Goal: Task Accomplishment & Management: Complete application form

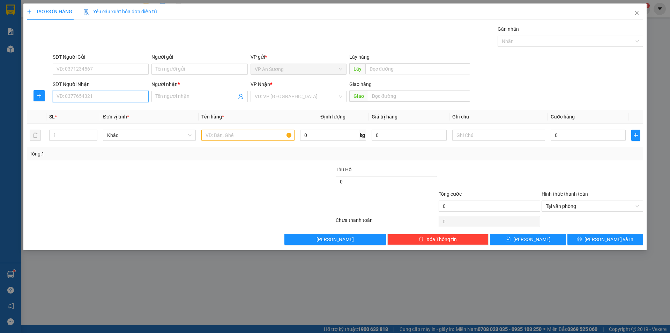
click at [132, 99] on input "SĐT Người Nhận" at bounding box center [101, 96] width 96 height 11
click at [117, 111] on div "0935352249 - [PERSON_NAME]" at bounding box center [101, 110] width 88 height 8
type input "0935352249"
type input "c huong"
type input "0935352249"
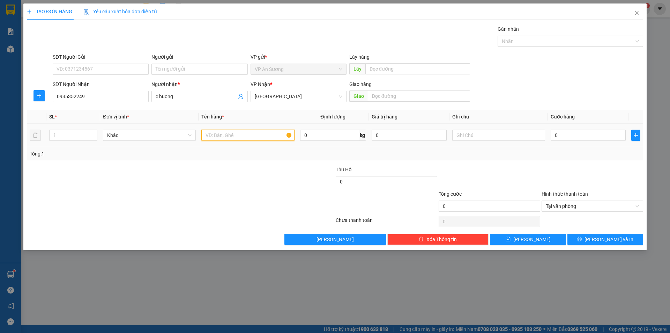
click at [263, 132] on input "text" at bounding box center [247, 134] width 93 height 11
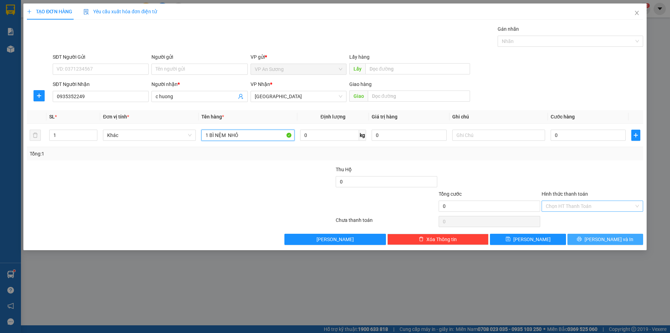
type input "1 BÌ NỆM NHỎ"
drag, startPoint x: 598, startPoint y: 240, endPoint x: 502, endPoint y: 171, distance: 119.0
click at [598, 240] on button "[PERSON_NAME] và In" at bounding box center [606, 238] width 76 height 11
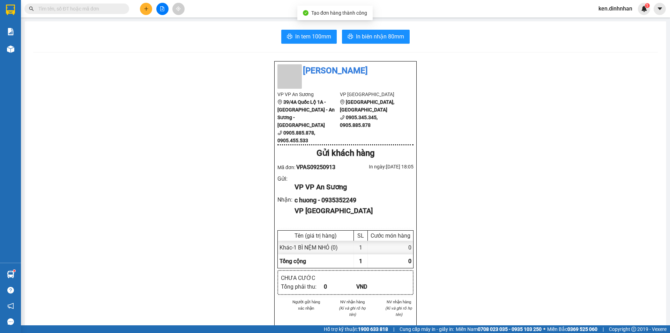
click at [372, 29] on div "In tem 100mm In biên nhận 80mm Đình Nhân VP VP An Sương 39/4A Quốc Lộ 1A - [GEO…" at bounding box center [346, 276] width 642 height 511
click at [372, 30] on button "In biên nhận 80mm" at bounding box center [376, 37] width 68 height 14
click at [142, 10] on button at bounding box center [146, 9] width 12 height 12
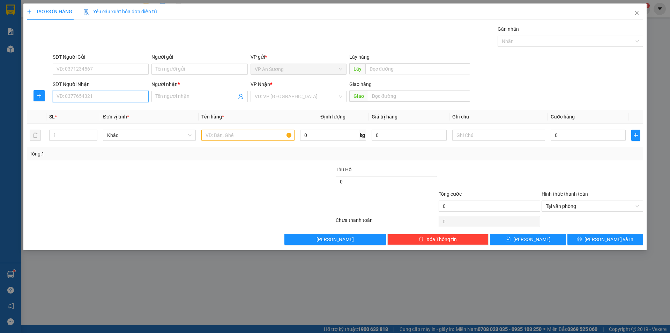
click at [98, 96] on input "SĐT Người Nhận" at bounding box center [101, 96] width 96 height 11
type input "0762633436"
click at [89, 109] on div "0762633436 - hoa nhân" at bounding box center [101, 110] width 88 height 8
type input "hoa nhân"
type input "0762633436"
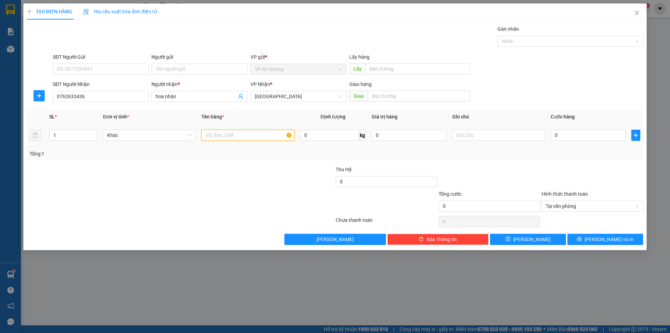
click at [270, 132] on input "text" at bounding box center [247, 134] width 93 height 11
click at [520, 44] on div at bounding box center [566, 41] width 135 height 8
type input "10 THÙNG CHÔIM"
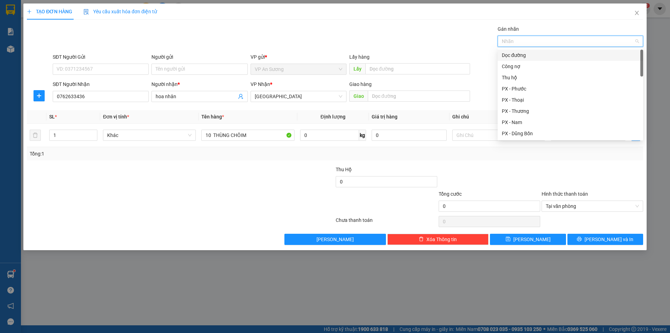
drag, startPoint x: 522, startPoint y: 55, endPoint x: 512, endPoint y: 114, distance: 59.3
click at [523, 56] on div "Dọc đường" at bounding box center [570, 55] width 137 height 8
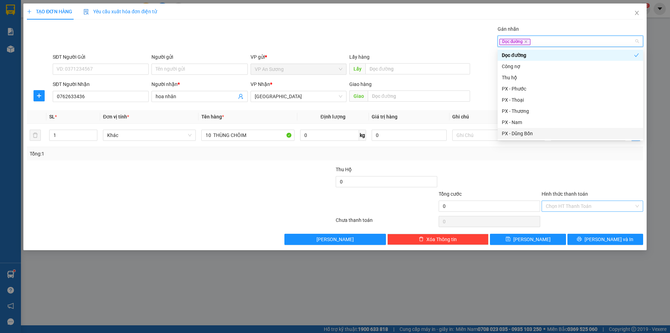
click at [600, 179] on div at bounding box center [592, 177] width 103 height 24
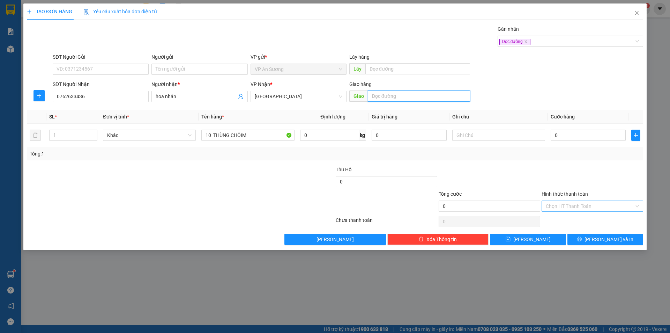
click at [399, 98] on input "text" at bounding box center [419, 95] width 102 height 11
type input "CX 16"
click at [541, 239] on button "[PERSON_NAME]" at bounding box center [528, 238] width 76 height 11
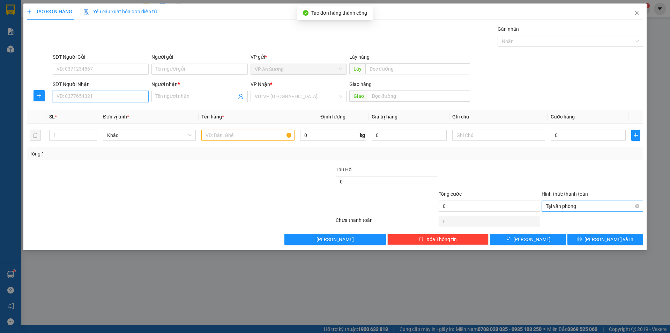
click at [131, 97] on input "SĐT Người Nhận" at bounding box center [101, 96] width 96 height 11
type input "0359408310"
click at [186, 96] on input "Người nhận *" at bounding box center [196, 96] width 81 height 8
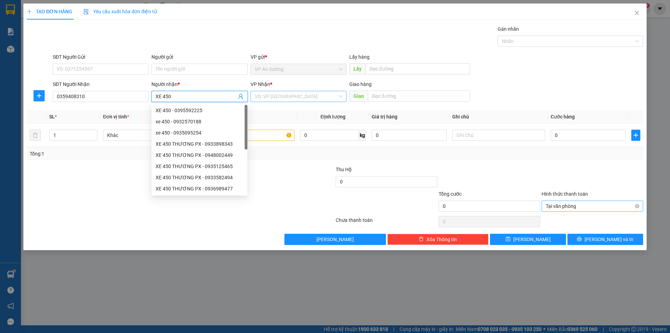
type input "XE 450"
click at [301, 99] on input "search" at bounding box center [296, 96] width 83 height 10
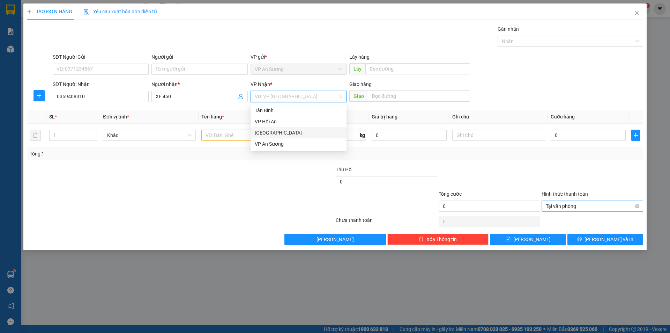
click at [283, 133] on div "[GEOGRAPHIC_DATA]" at bounding box center [299, 133] width 88 height 8
click at [241, 138] on input "text" at bounding box center [247, 134] width 93 height 11
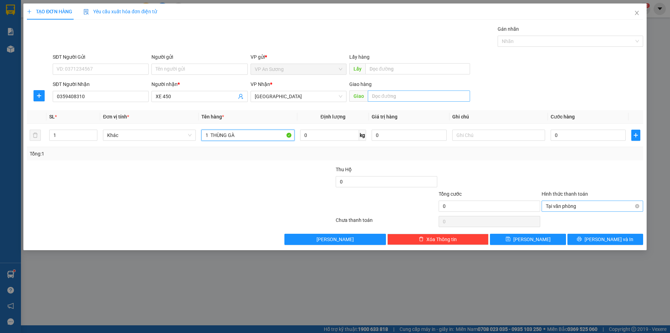
type input "1 THÙNG GÀ"
click at [408, 97] on input "text" at bounding box center [419, 95] width 102 height 11
click at [516, 41] on div at bounding box center [566, 41] width 135 height 8
type input "CX BÌNH AN"
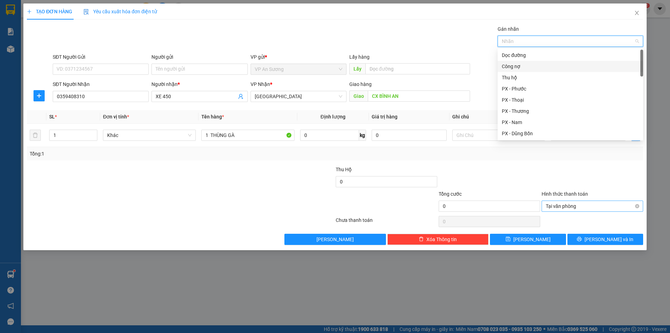
click at [520, 61] on div "Công nợ" at bounding box center [571, 66] width 146 height 11
click at [521, 42] on icon "close" at bounding box center [521, 41] width 2 height 2
click at [520, 55] on div "Dọc đường" at bounding box center [570, 55] width 137 height 8
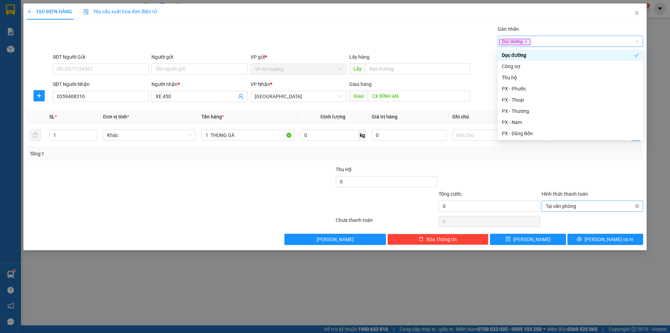
click at [493, 42] on div "Gán nhãn Dọc đường" at bounding box center [347, 37] width 593 height 24
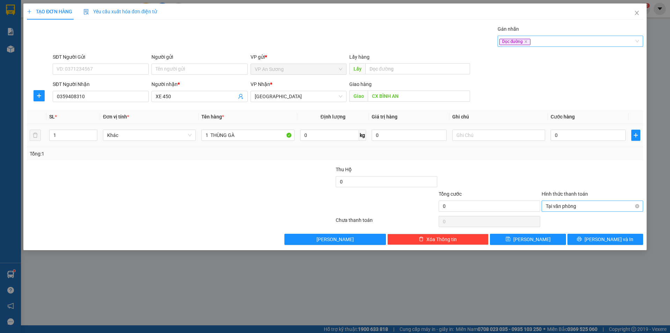
click at [600, 129] on div "0" at bounding box center [588, 135] width 75 height 14
click at [594, 132] on input "0" at bounding box center [588, 134] width 75 height 11
drag, startPoint x: 636, startPoint y: 205, endPoint x: 609, endPoint y: 217, distance: 28.7
click at [560, 237] on button "[PERSON_NAME]" at bounding box center [528, 238] width 76 height 11
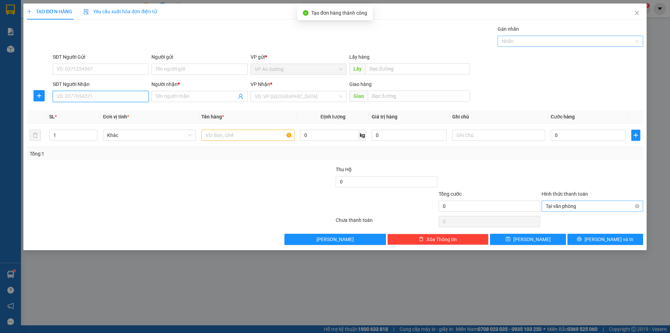
click at [83, 95] on input "SĐT Người Nhận" at bounding box center [101, 96] width 96 height 11
type input "9"
type input "0905560450"
click at [129, 111] on div "0905560450 - XE 450" at bounding box center [101, 110] width 88 height 8
type input "XE 450"
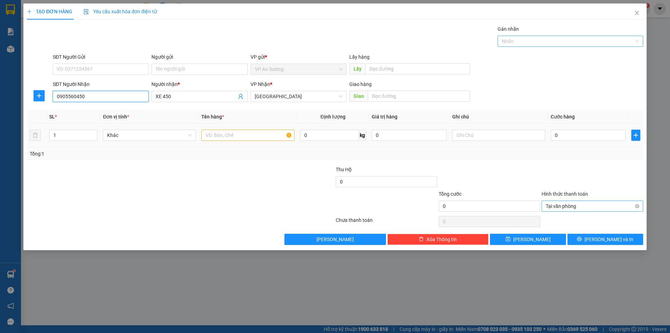
type input "0905560450"
click at [236, 137] on input "text" at bounding box center [247, 134] width 93 height 11
click at [526, 44] on div at bounding box center [566, 41] width 135 height 8
type input "1 XỐP"
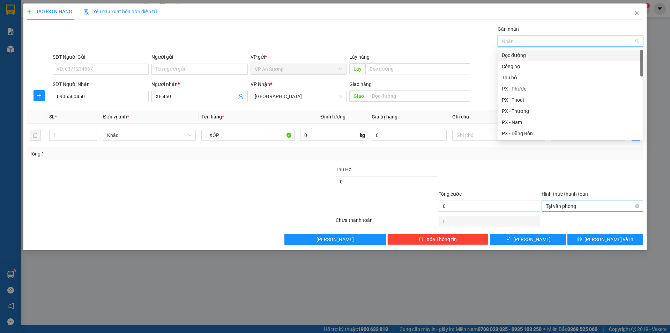
click at [517, 58] on div "Dọc đường" at bounding box center [570, 55] width 137 height 8
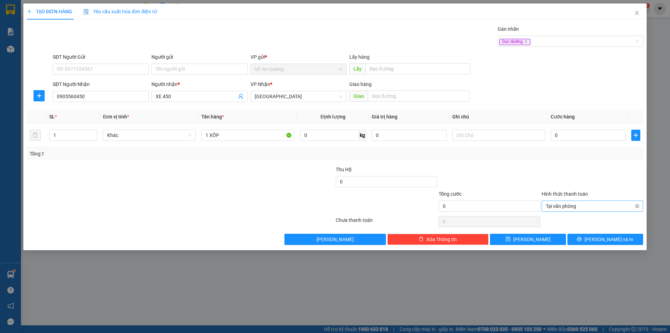
drag, startPoint x: 600, startPoint y: 170, endPoint x: 633, endPoint y: 193, distance: 40.6
click at [600, 170] on div at bounding box center [592, 177] width 103 height 24
drag, startPoint x: 557, startPoint y: 239, endPoint x: 551, endPoint y: 239, distance: 5.9
click at [556, 239] on button "[PERSON_NAME]" at bounding box center [528, 238] width 76 height 11
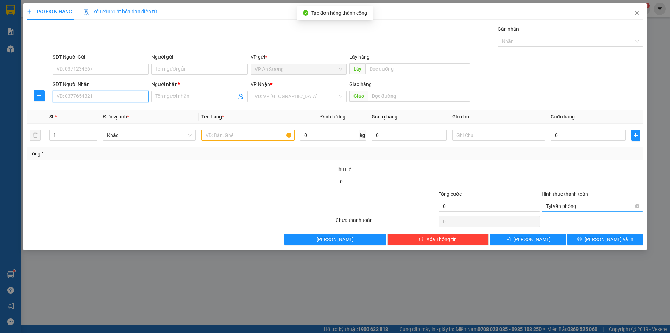
click at [81, 92] on input "SĐT Người Nhận" at bounding box center [101, 96] width 96 height 11
type input "0905560450"
click at [95, 112] on div "0905560450 - XE 450" at bounding box center [101, 110] width 88 height 8
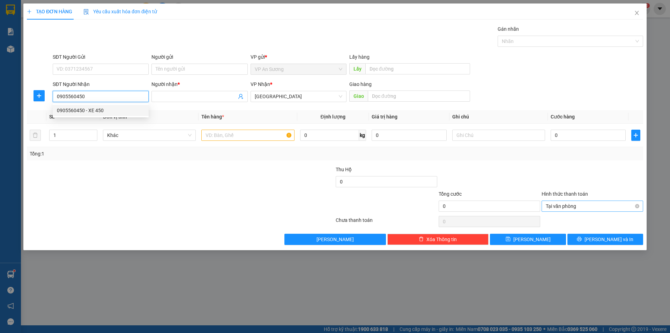
type input "XE 450"
type input "0905560450"
click at [229, 138] on input "text" at bounding box center [247, 134] width 93 height 11
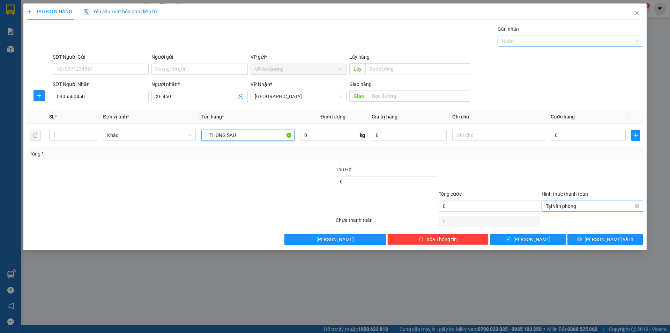
click at [510, 43] on div at bounding box center [566, 41] width 135 height 8
type input "1 THÙNG SÀU"
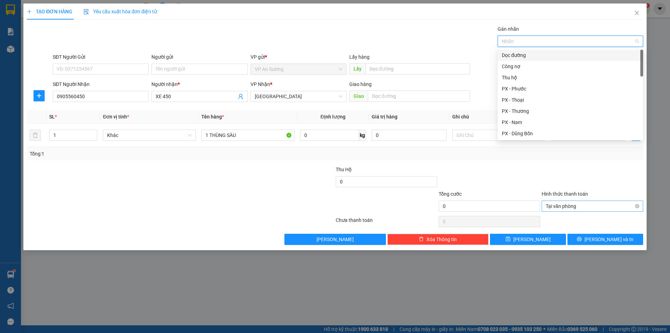
drag, startPoint x: 513, startPoint y: 53, endPoint x: 539, endPoint y: 105, distance: 57.3
click at [514, 55] on div "Dọc đường" at bounding box center [570, 55] width 137 height 8
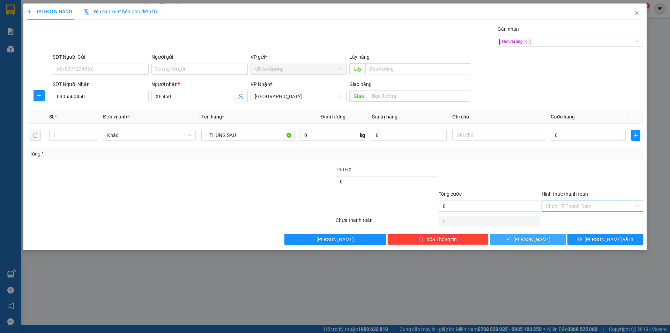
click at [548, 238] on button "[PERSON_NAME]" at bounding box center [528, 238] width 76 height 11
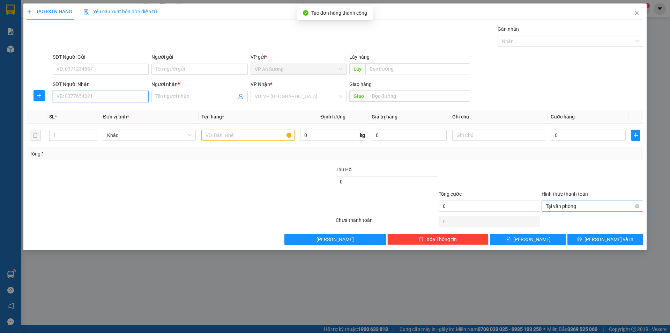
click at [135, 100] on input "SĐT Người Nhận" at bounding box center [101, 96] width 96 height 11
type input "0935836179"
click at [117, 108] on div "0935836179 - XE 207" at bounding box center [101, 110] width 88 height 8
type input "XE 207"
type input "0935836179"
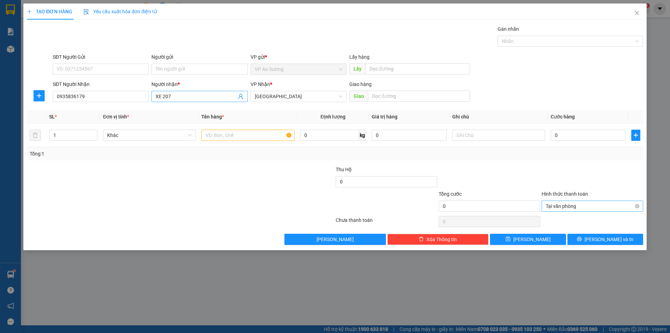
click at [198, 96] on input "XE 207" at bounding box center [196, 96] width 81 height 8
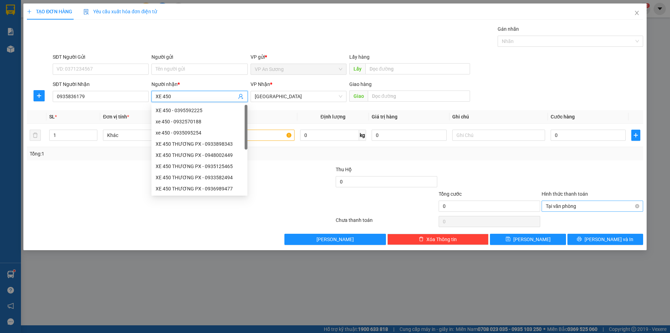
type input "XE 450"
click at [295, 180] on div at bounding box center [283, 177] width 103 height 24
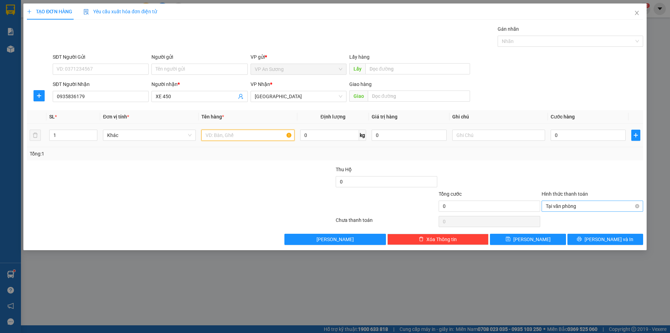
click at [245, 133] on input "text" at bounding box center [247, 134] width 93 height 11
click at [506, 43] on div at bounding box center [566, 41] width 135 height 8
type input "12 THÙNG CHÔM"
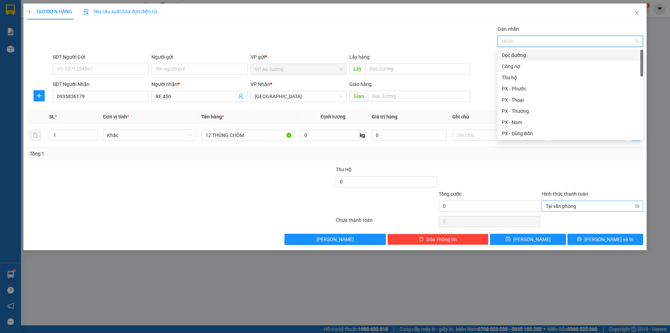
click at [518, 50] on div "Dọc đường" at bounding box center [571, 55] width 146 height 11
click at [529, 184] on div at bounding box center [489, 177] width 103 height 24
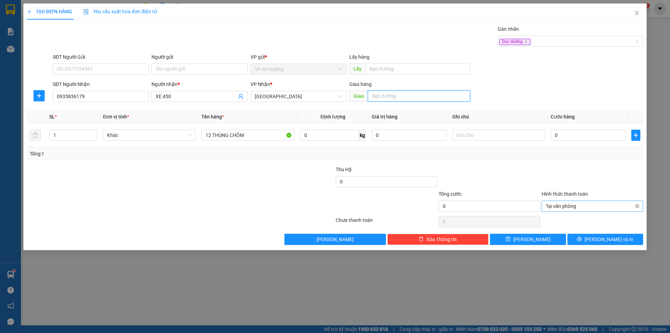
click at [406, 92] on input "text" at bounding box center [419, 95] width 102 height 11
type input "QUÃNG NAM"
click at [590, 135] on input "0" at bounding box center [588, 134] width 75 height 11
type input "2"
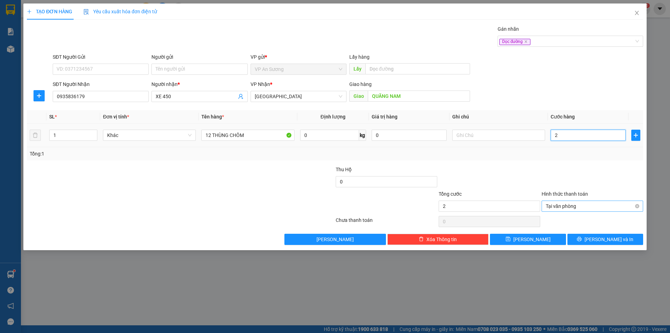
type input "24"
type input "240"
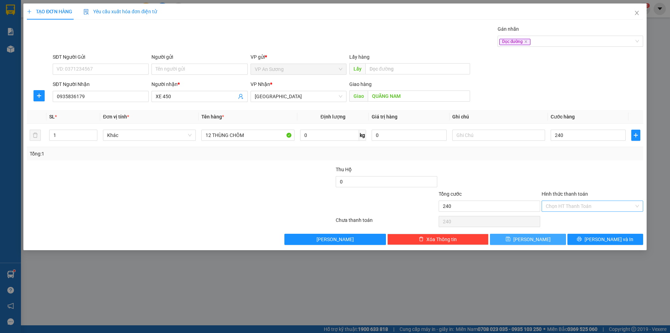
type input "240.000"
click at [525, 236] on button "[PERSON_NAME]" at bounding box center [528, 238] width 76 height 11
type input "0"
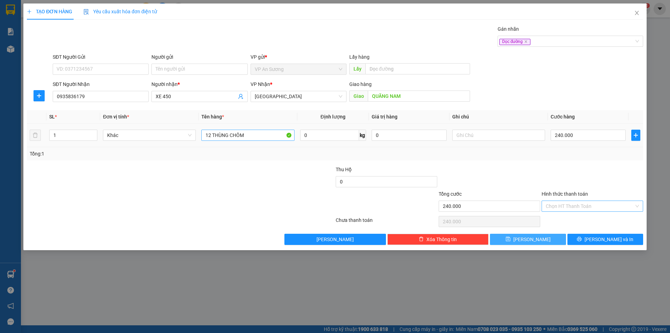
type input "0"
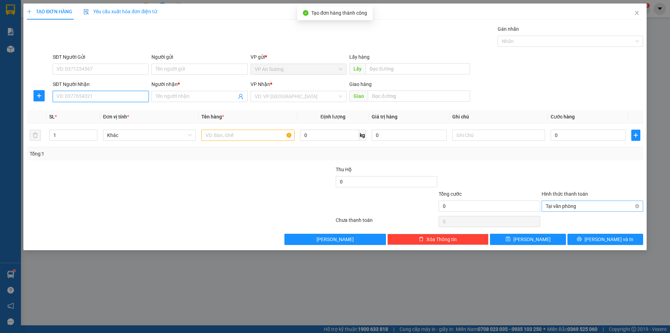
click at [105, 99] on input "SĐT Người Nhận" at bounding box center [101, 96] width 96 height 11
type input "0772080057"
click at [166, 97] on input "Người nhận *" at bounding box center [196, 96] width 81 height 8
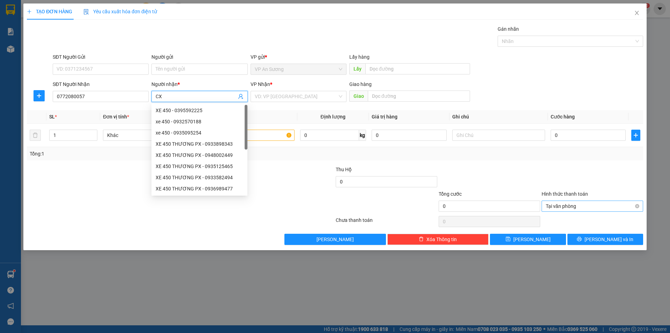
type input "C"
type input "XE 450"
click at [295, 95] on input "search" at bounding box center [296, 96] width 83 height 10
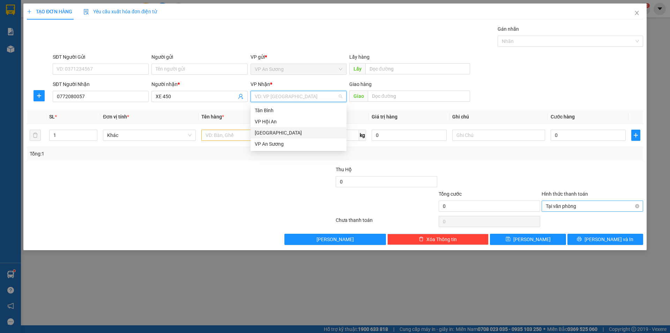
click at [290, 132] on div "[GEOGRAPHIC_DATA]" at bounding box center [299, 133] width 88 height 8
click at [236, 133] on input "text" at bounding box center [247, 134] width 93 height 11
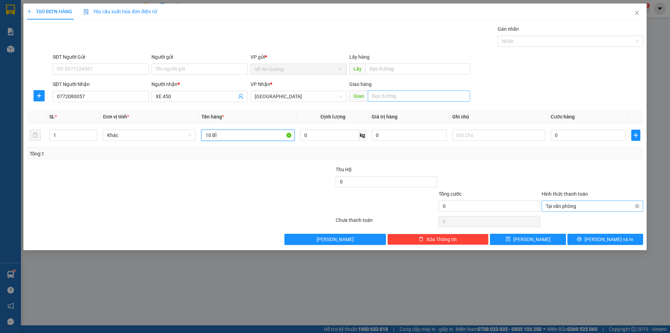
type input "10 BÌ"
click at [430, 99] on input "text" at bounding box center [419, 95] width 102 height 11
click at [550, 42] on div at bounding box center [566, 41] width 135 height 8
type input "NÚI THÀNH"
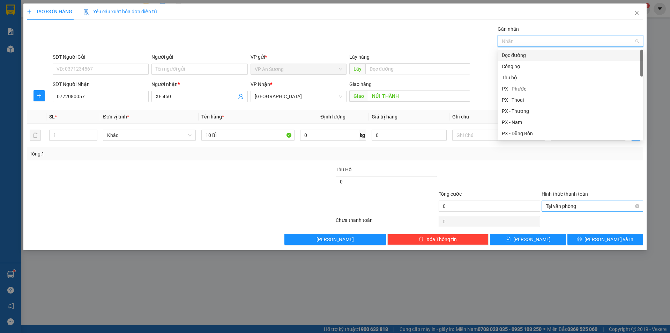
click at [524, 54] on div "Dọc đường" at bounding box center [570, 55] width 137 height 8
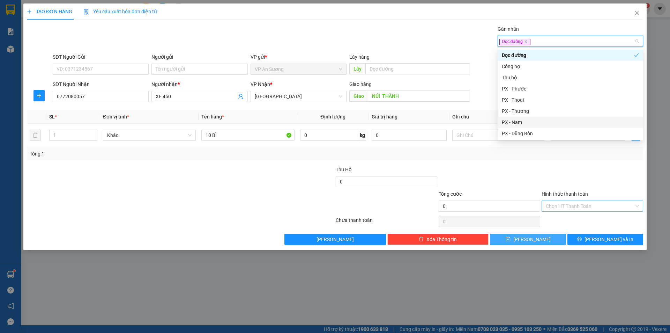
click at [542, 238] on button "[PERSON_NAME]" at bounding box center [528, 238] width 76 height 11
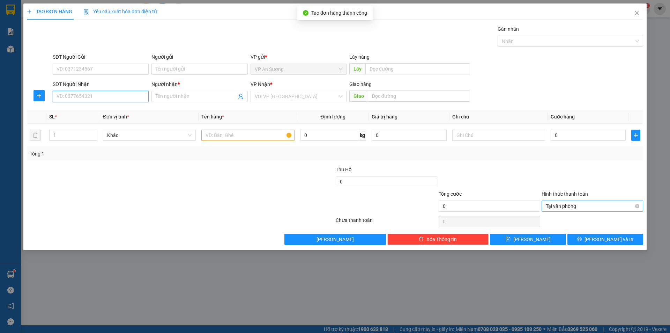
click at [135, 101] on input "SĐT Người Nhận" at bounding box center [101, 96] width 96 height 11
click at [108, 112] on div "0345851467 - xe 249" at bounding box center [101, 110] width 88 height 8
type input "0345851467"
type input "xe 249"
type input "0345851467"
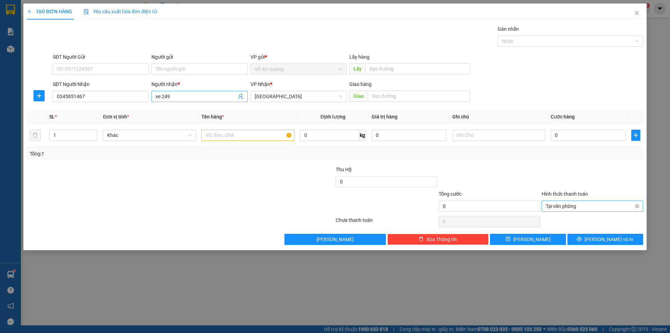
click at [202, 95] on input "xe 249" at bounding box center [196, 96] width 81 height 8
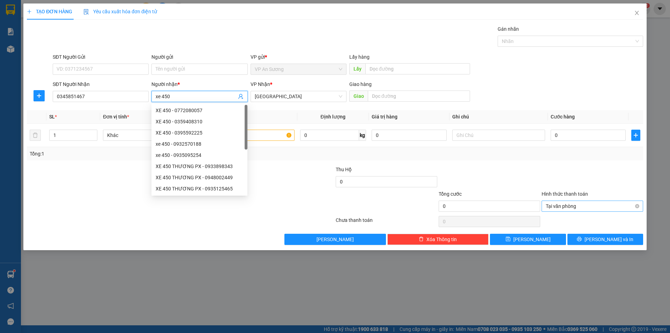
type input "xe 450"
click at [327, 200] on div at bounding box center [283, 202] width 103 height 24
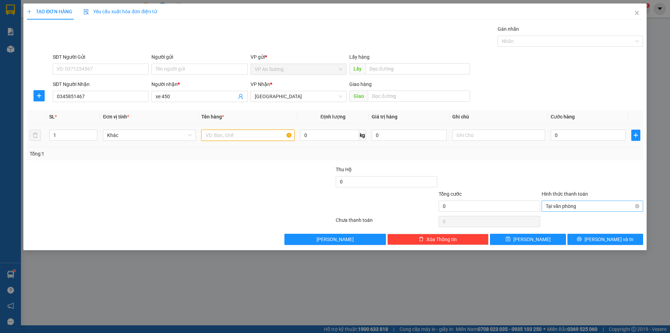
click at [268, 138] on input "text" at bounding box center [247, 134] width 93 height 11
type input "5 BÌ THANH LONG"
click at [431, 97] on input "text" at bounding box center [419, 95] width 102 height 11
drag, startPoint x: 521, startPoint y: 37, endPoint x: 522, endPoint y: 44, distance: 6.7
click at [521, 37] on div at bounding box center [566, 41] width 135 height 8
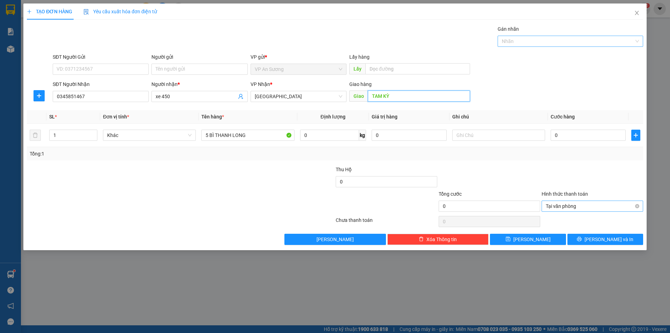
type input "TAM KỲ"
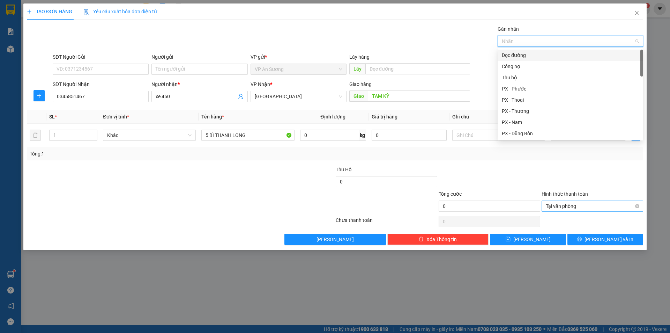
drag, startPoint x: 520, startPoint y: 52, endPoint x: 595, endPoint y: 144, distance: 118.8
click at [520, 54] on div "Dọc đường" at bounding box center [570, 55] width 137 height 8
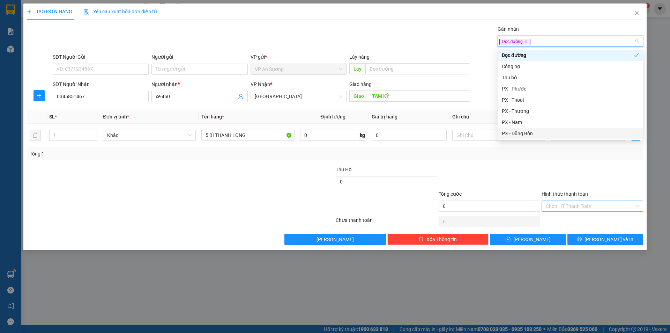
click at [579, 163] on div "Transit Pickup Surcharge Ids Transit Deliver Surcharge Ids Transit Deliver Surc…" at bounding box center [335, 135] width 616 height 220
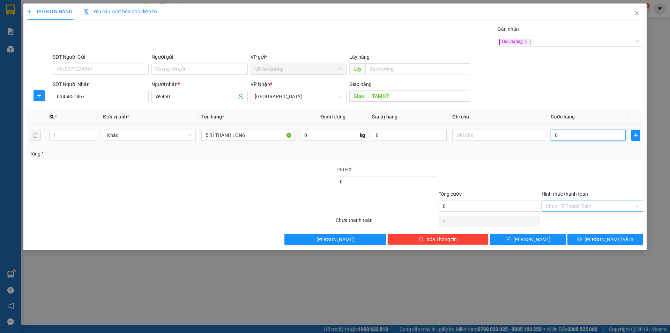
click at [582, 137] on input "0" at bounding box center [588, 134] width 75 height 11
type input "2"
type input "20"
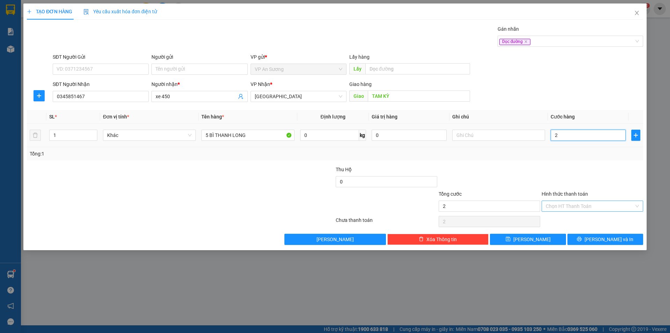
type input "20"
type input "200"
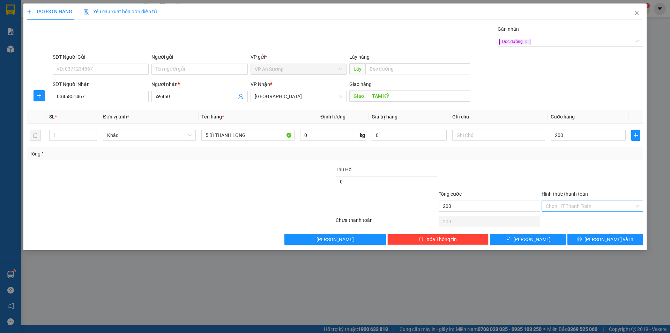
type input "200.000"
click at [546, 232] on div "Transit Pickup Surcharge Ids Transit Deliver Surcharge Ids Transit Deliver Surc…" at bounding box center [335, 135] width 616 height 220
click at [536, 237] on button "[PERSON_NAME]" at bounding box center [528, 238] width 76 height 11
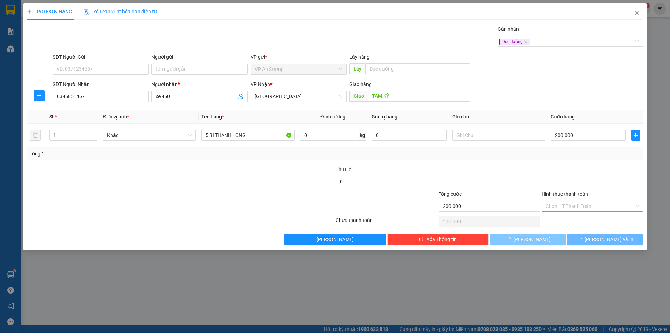
type input "0"
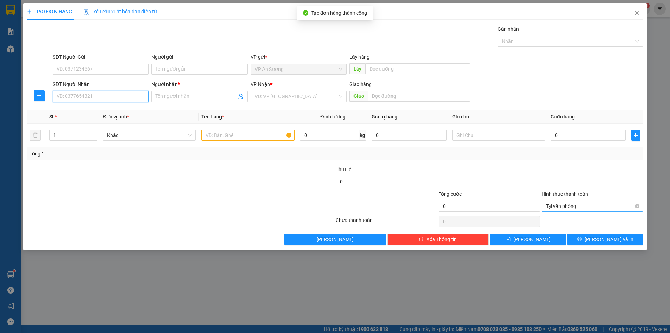
click at [130, 102] on input "SĐT Người Nhận" at bounding box center [101, 96] width 96 height 11
type input "0384341579"
click at [118, 113] on div "0384341579 - xe 711 22/7" at bounding box center [101, 110] width 88 height 8
type input "xe 711 22/7"
type input "0384341579"
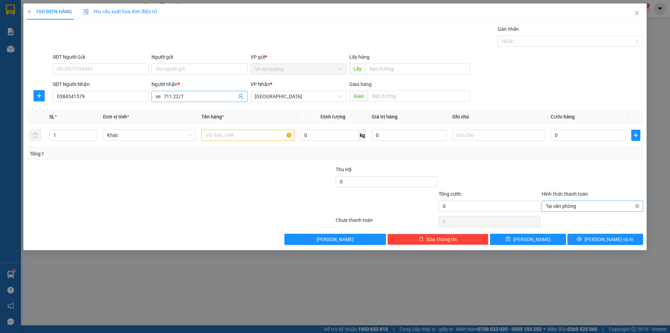
click at [193, 100] on input "xe 711 22/7" at bounding box center [196, 96] width 81 height 8
type input "xe 450"
click at [287, 192] on div at bounding box center [283, 202] width 103 height 24
click at [258, 137] on input "text" at bounding box center [247, 134] width 93 height 11
type input "7 BÌ THANH LONG"
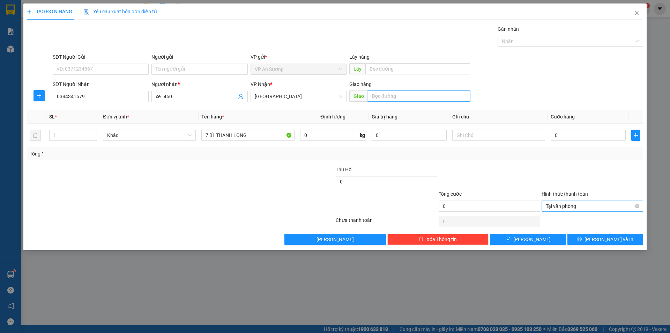
click at [401, 91] on input "text" at bounding box center [419, 95] width 102 height 11
click at [525, 38] on div at bounding box center [566, 41] width 135 height 8
type input "NAM PHƯỚC"
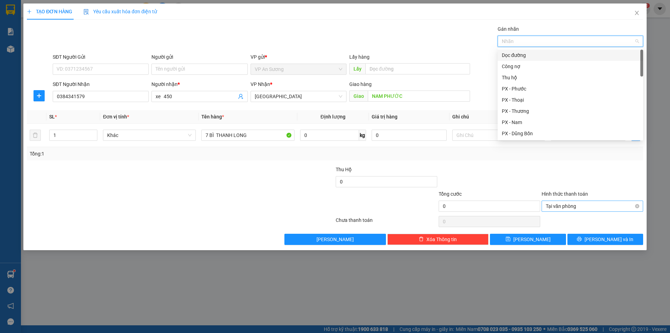
click at [521, 54] on div "Dọc đường" at bounding box center [570, 55] width 137 height 8
click at [541, 157] on div "Tổng: 1" at bounding box center [335, 154] width 611 height 8
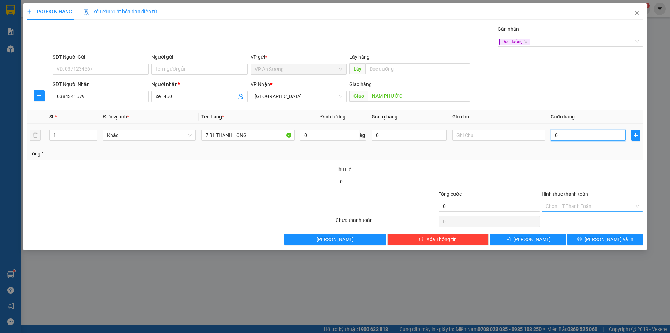
click at [578, 136] on input "0" at bounding box center [588, 134] width 75 height 11
type input "2"
type input "28"
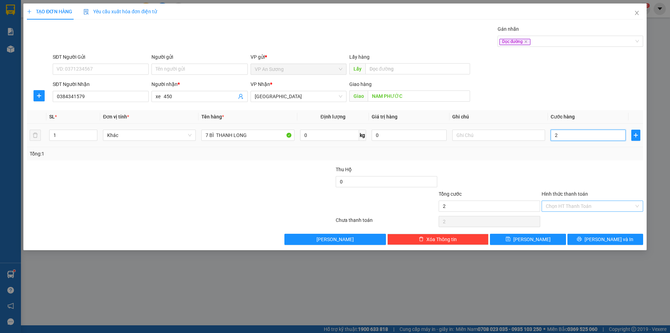
type input "28"
type input "280"
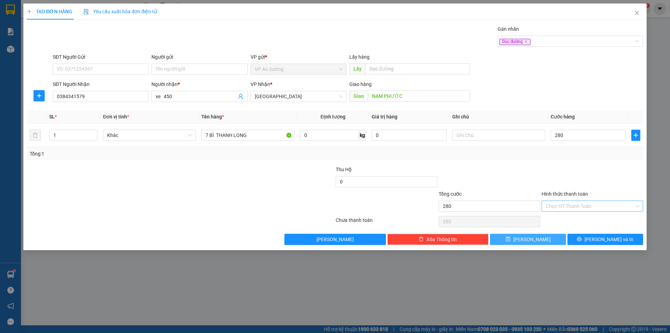
type input "280.000"
click at [540, 242] on button "[PERSON_NAME]" at bounding box center [528, 238] width 76 height 11
type input "0"
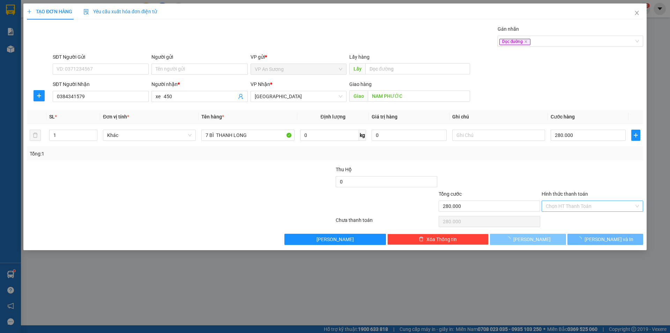
type input "0"
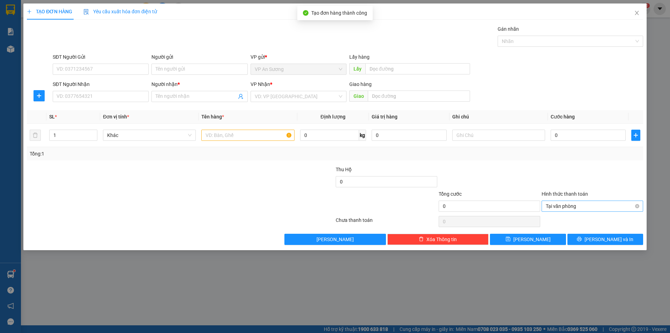
click at [78, 90] on div "SĐT Người Nhận" at bounding box center [101, 85] width 96 height 10
click at [80, 93] on input "SĐT Người Nhận" at bounding box center [101, 96] width 96 height 11
type input "0363685661"
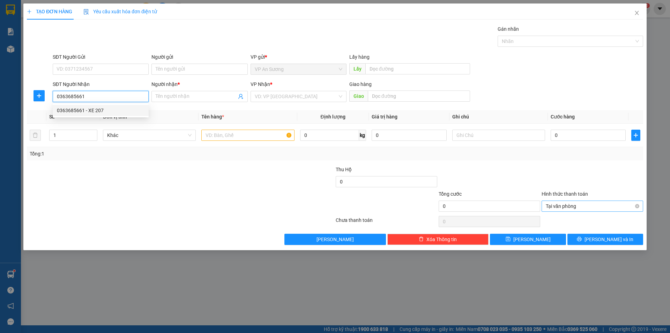
drag, startPoint x: 114, startPoint y: 113, endPoint x: 166, endPoint y: 114, distance: 52.4
click at [114, 113] on div "0363685661 - XE 207" at bounding box center [101, 110] width 88 height 8
type input "XE 207"
type input "0363685661"
click at [190, 95] on input "XE 207" at bounding box center [196, 96] width 81 height 8
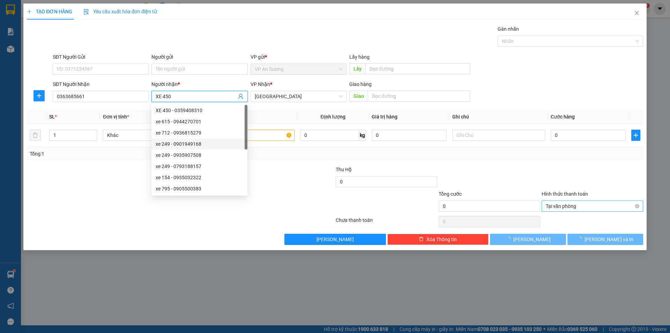
type input "XE 450"
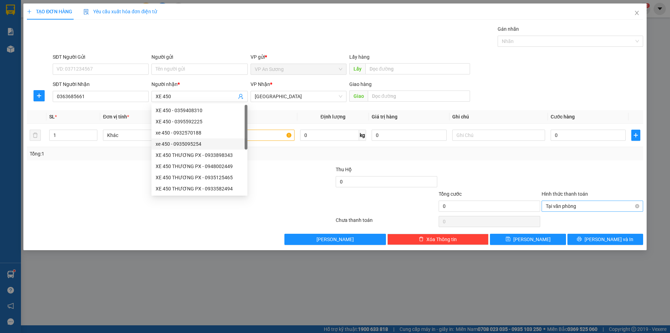
click at [313, 204] on div at bounding box center [283, 202] width 103 height 24
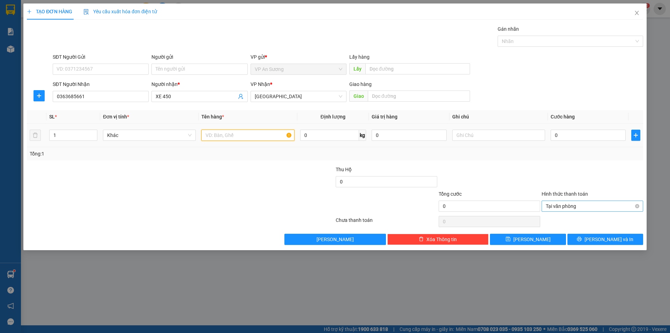
click at [276, 133] on input "text" at bounding box center [247, 134] width 93 height 11
type input "5 [PERSON_NAME]"
click at [398, 94] on input "text" at bounding box center [419, 95] width 102 height 11
click at [534, 45] on div at bounding box center [566, 41] width 135 height 8
type input "HÀO MỸ"
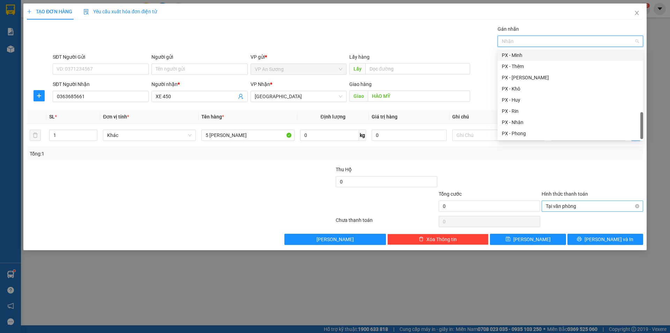
click at [533, 54] on div "PX - Minh" at bounding box center [570, 55] width 137 height 8
click at [523, 40] on icon "close" at bounding box center [522, 41] width 3 height 3
click at [528, 40] on div at bounding box center [566, 41] width 135 height 8
click at [517, 77] on div "Dọc đường" at bounding box center [570, 78] width 137 height 8
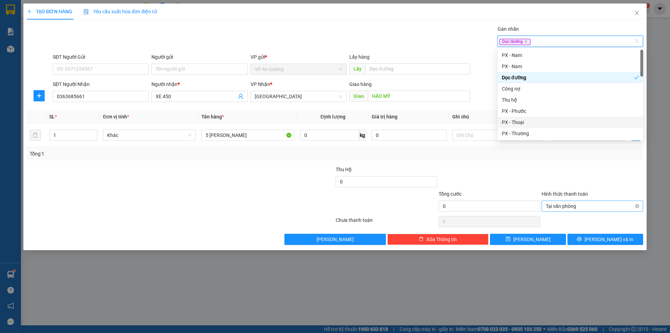
drag, startPoint x: 498, startPoint y: 192, endPoint x: 497, endPoint y: 181, distance: 11.2
click at [497, 192] on div "Tổng cước" at bounding box center [490, 195] width 102 height 10
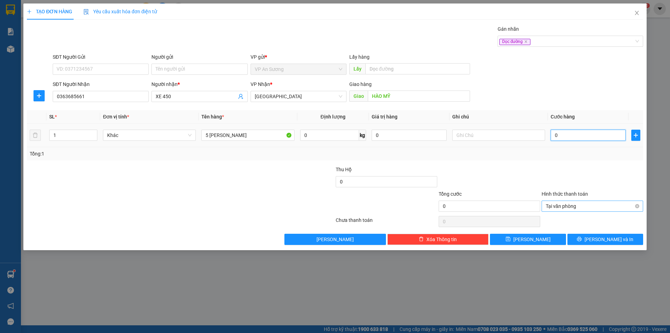
click at [573, 138] on input "0" at bounding box center [588, 134] width 75 height 11
type input "2"
type input "265"
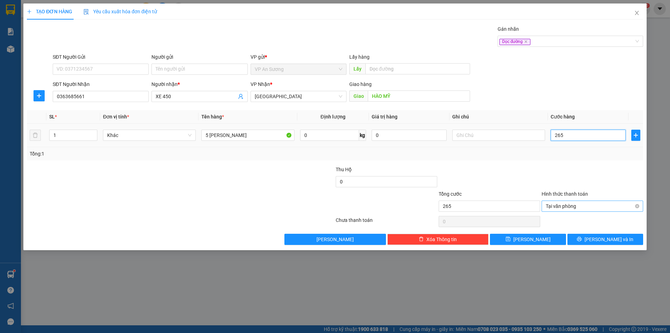
type input "2.650"
type input "265"
type input "26"
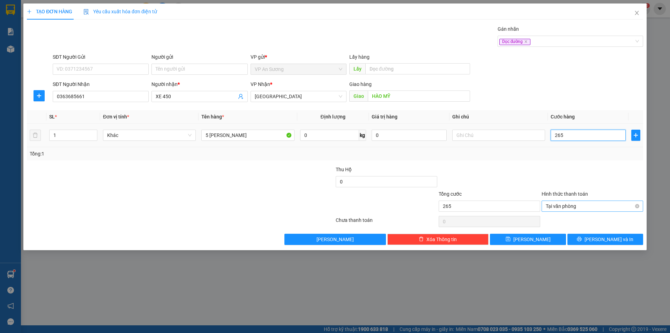
type input "26"
type input "2"
type input "25"
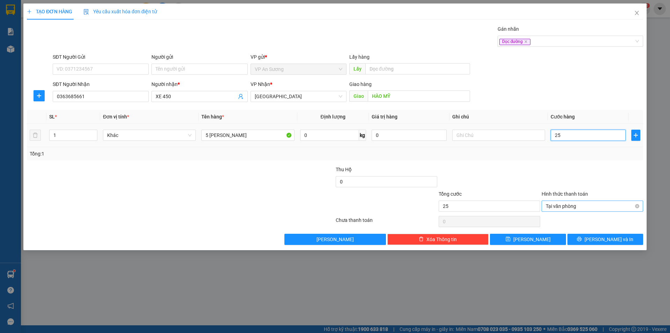
type input "250"
click at [637, 208] on span "Tại văn phòng" at bounding box center [592, 206] width 93 height 10
type input "250.000"
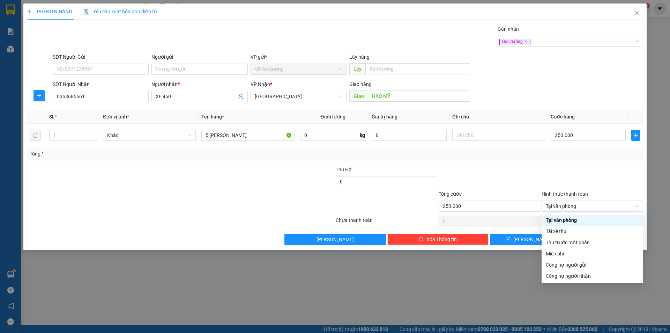
drag, startPoint x: 586, startPoint y: 191, endPoint x: 644, endPoint y: 203, distance: 59.1
click at [586, 191] on label "Hình thức thanh toán" at bounding box center [565, 194] width 46 height 6
click at [586, 201] on input "Hình thức thanh toán" at bounding box center [590, 206] width 88 height 10
type input "250.000"
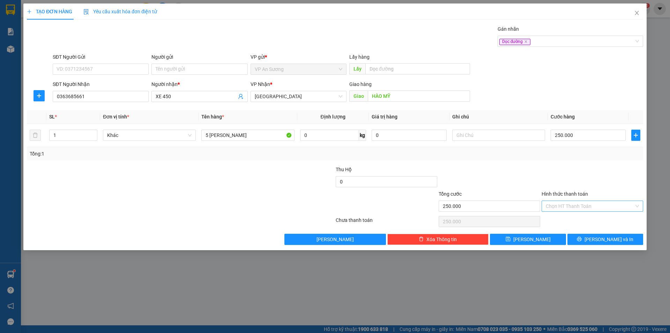
drag, startPoint x: 506, startPoint y: 168, endPoint x: 513, endPoint y: 222, distance: 54.6
click at [505, 170] on div at bounding box center [489, 177] width 103 height 24
click at [514, 241] on button "[PERSON_NAME]" at bounding box center [528, 238] width 76 height 11
type input "0"
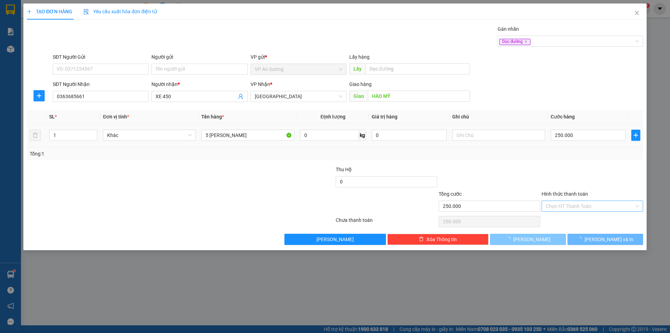
type input "0"
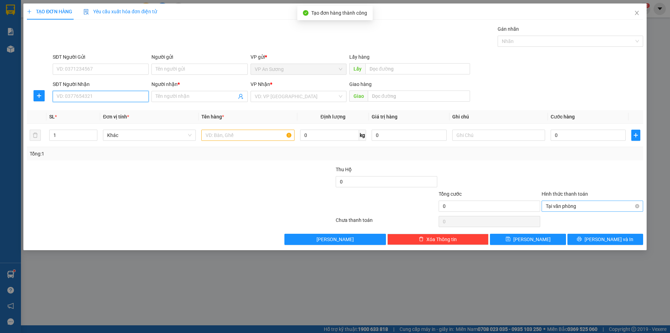
click at [88, 96] on input "SĐT Người Nhận" at bounding box center [101, 96] width 96 height 11
type input "0905699651"
drag, startPoint x: 107, startPoint y: 109, endPoint x: 176, endPoint y: 121, distance: 69.9
click at [108, 109] on div "0905699651 - xe 450" at bounding box center [101, 110] width 88 height 8
type input "xe 450"
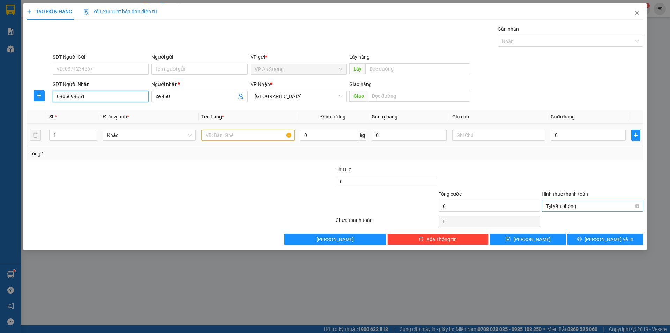
type input "0905699651"
click at [213, 137] on input "text" at bounding box center [247, 134] width 93 height 11
type input "5"
type input "4 THÙNG BÁNH"
click at [444, 101] on input "text" at bounding box center [419, 95] width 102 height 11
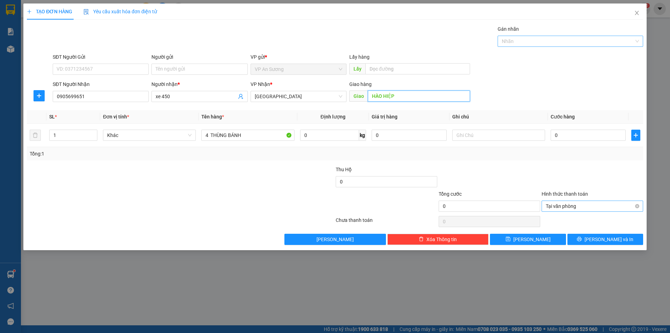
click at [546, 39] on div at bounding box center [566, 41] width 135 height 8
type input "HÀO HIỆP"
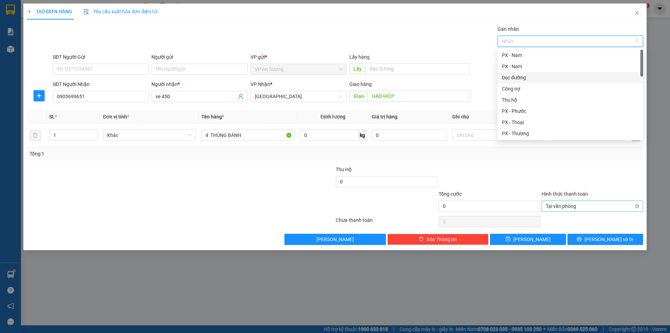
click at [526, 77] on div "Dọc đường" at bounding box center [570, 78] width 137 height 8
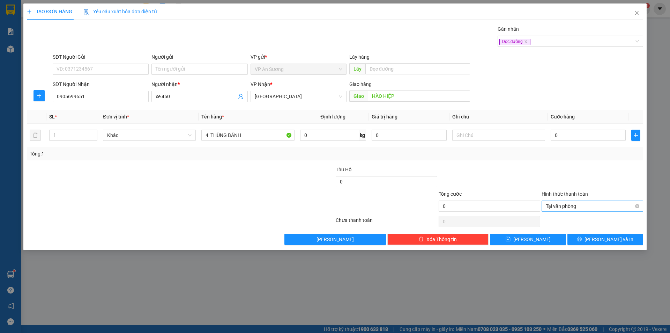
click at [547, 179] on div at bounding box center [592, 177] width 103 height 24
click at [585, 138] on input "0" at bounding box center [588, 134] width 75 height 11
type input "2"
type input "24"
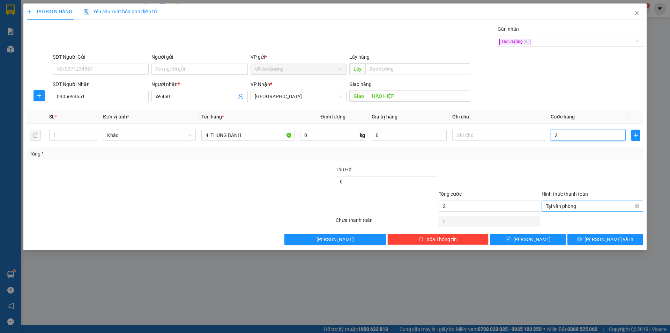
type input "24"
type input "240"
type input "240.000"
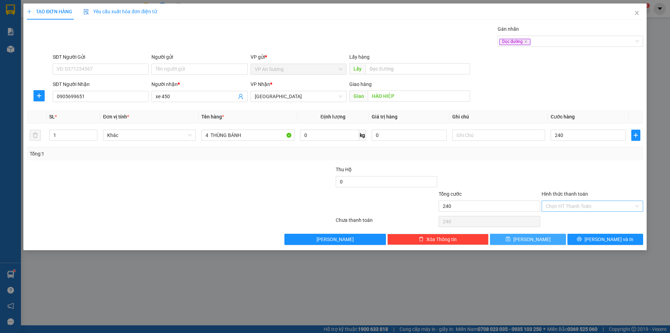
type input "240.000"
click at [549, 238] on button "[PERSON_NAME]" at bounding box center [528, 238] width 76 height 11
type input "0"
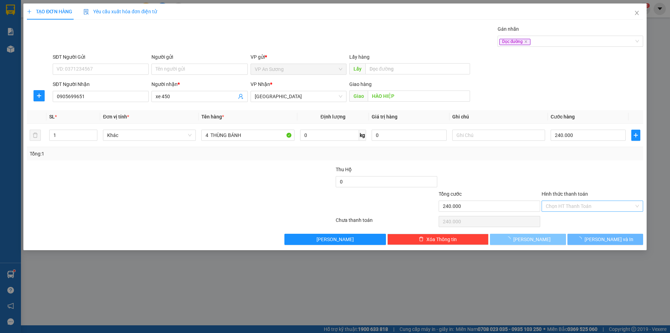
type input "0"
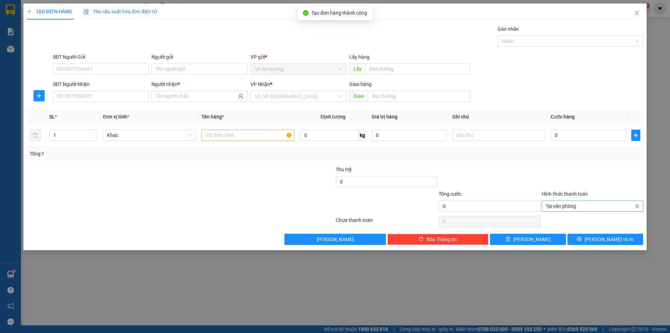
click at [133, 90] on div "SĐT Người Nhận" at bounding box center [101, 85] width 96 height 10
click at [121, 99] on input "SĐT Người Nhận" at bounding box center [101, 96] width 96 height 11
type input "0985216923"
click at [173, 101] on span at bounding box center [199, 96] width 96 height 11
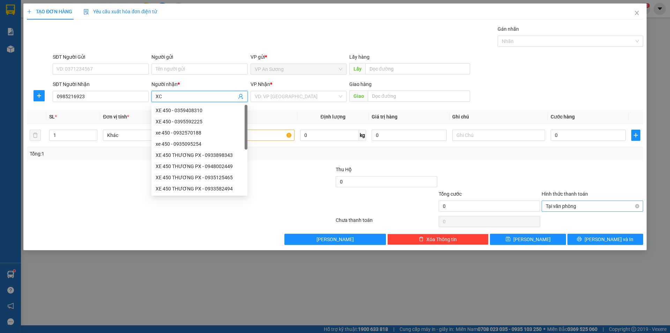
type input "X"
type input "E"
type input "Ẽ"
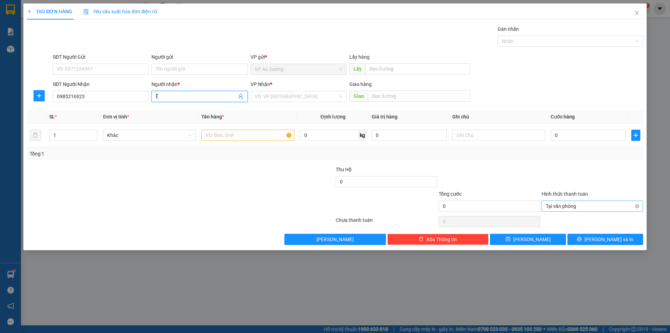
type input "Ễ"
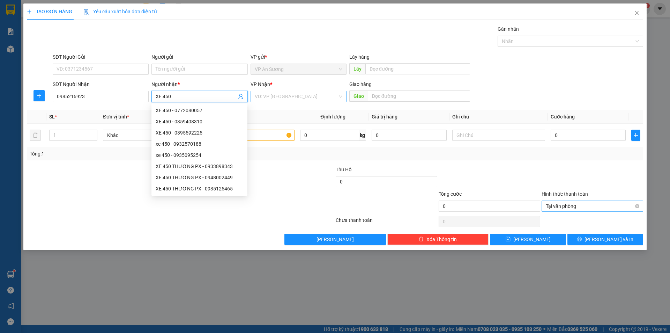
type input "XE 450"
click at [281, 91] on input "search" at bounding box center [296, 96] width 83 height 10
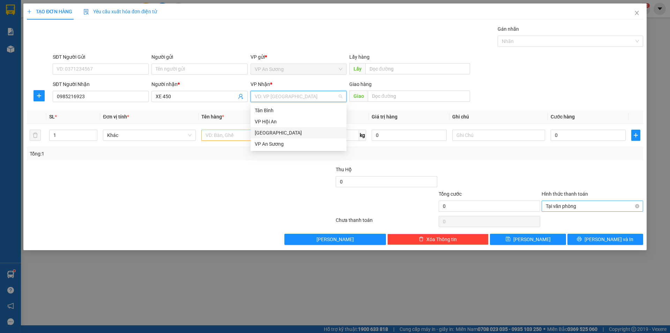
click at [281, 132] on div "[GEOGRAPHIC_DATA]" at bounding box center [299, 133] width 88 height 8
click at [239, 136] on input "text" at bounding box center [247, 134] width 93 height 11
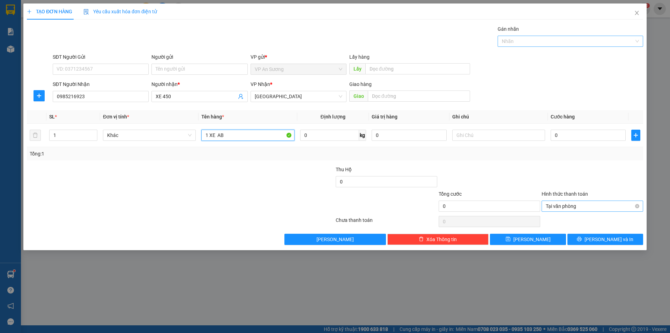
click at [516, 39] on div at bounding box center [566, 41] width 135 height 8
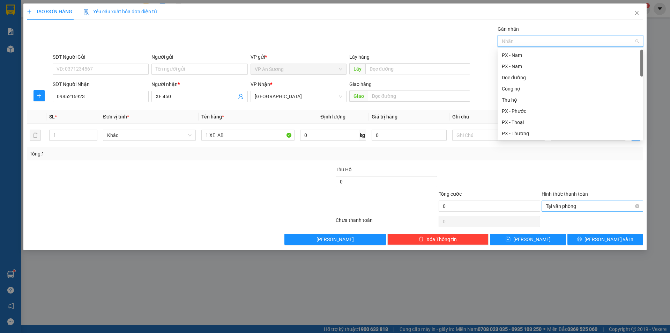
click at [509, 53] on div "PX - Nam" at bounding box center [570, 55] width 137 height 8
click at [526, 40] on span "PX - Nam" at bounding box center [513, 42] width 28 height 6
click at [523, 40] on icon "close" at bounding box center [522, 41] width 3 height 3
click at [510, 77] on div "Dọc đường" at bounding box center [570, 78] width 137 height 8
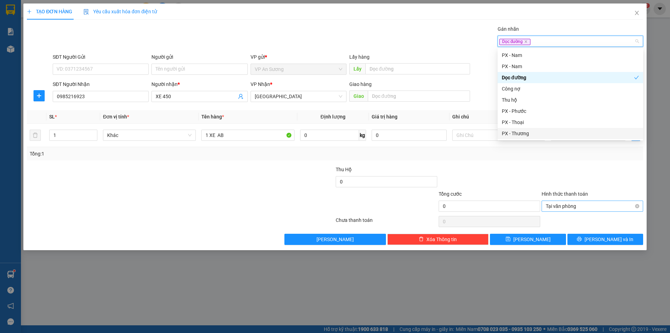
click at [496, 174] on div at bounding box center [489, 177] width 103 height 24
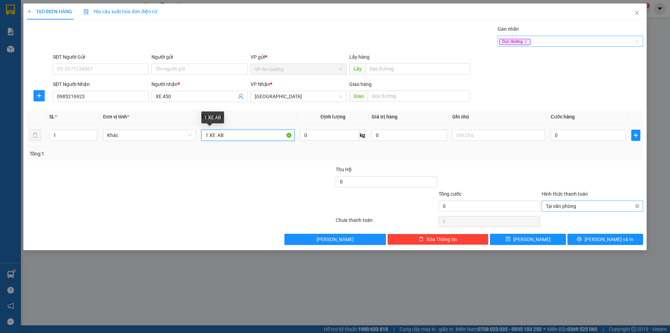
click at [261, 134] on input "1 XE AB" at bounding box center [247, 134] width 93 height 11
type input "1 XE AB +1 XỐP"
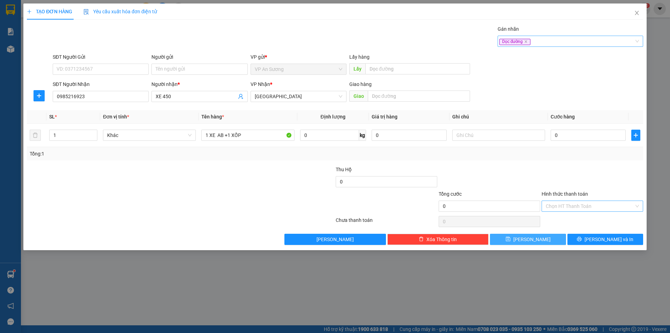
click at [529, 237] on span "[PERSON_NAME]" at bounding box center [531, 239] width 37 height 8
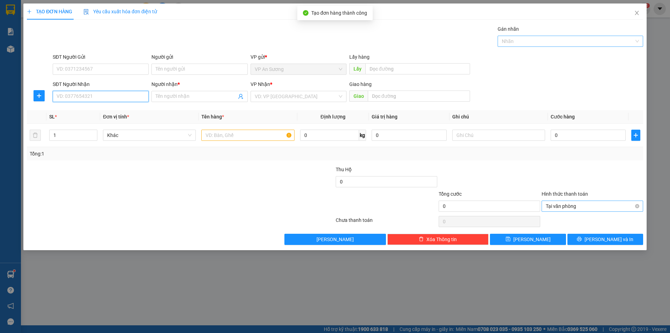
click at [90, 94] on input "SĐT Người Nhận" at bounding box center [101, 96] width 96 height 11
type input "0911388677"
drag, startPoint x: 108, startPoint y: 109, endPoint x: 194, endPoint y: 119, distance: 86.8
click at [109, 109] on div "0911388677 - A KIỆT" at bounding box center [101, 110] width 88 height 8
type input "A KIỆT"
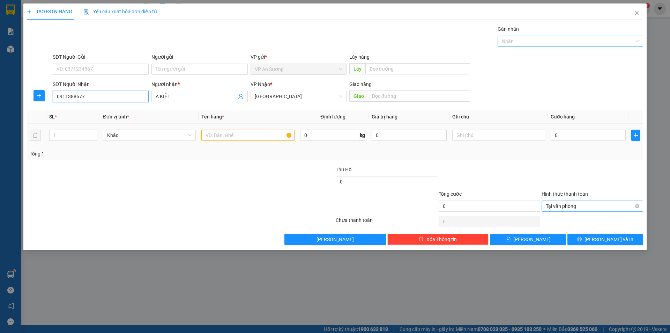
type input "0911388677"
click at [227, 136] on input "text" at bounding box center [247, 134] width 93 height 11
type input "9 THÙNG TH LONG"
click at [375, 100] on input "text" at bounding box center [419, 95] width 102 height 11
click at [511, 41] on div at bounding box center [566, 41] width 135 height 8
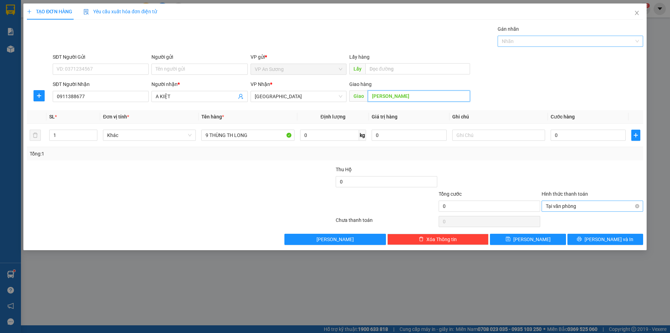
type input "[PERSON_NAME]"
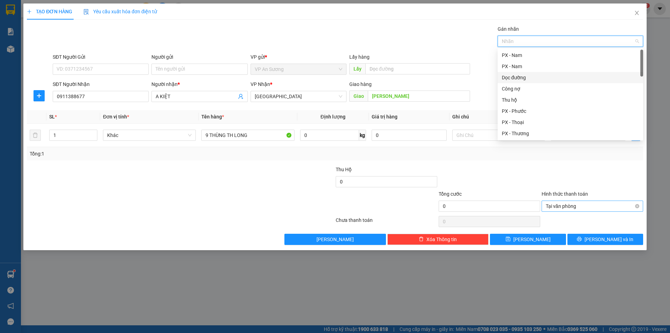
click at [521, 77] on div "Dọc đường" at bounding box center [570, 78] width 137 height 8
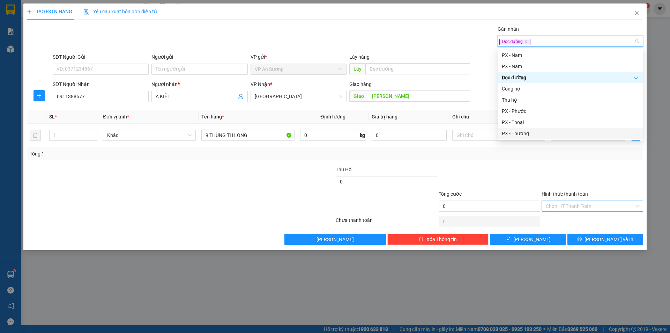
click at [618, 178] on div at bounding box center [592, 177] width 103 height 24
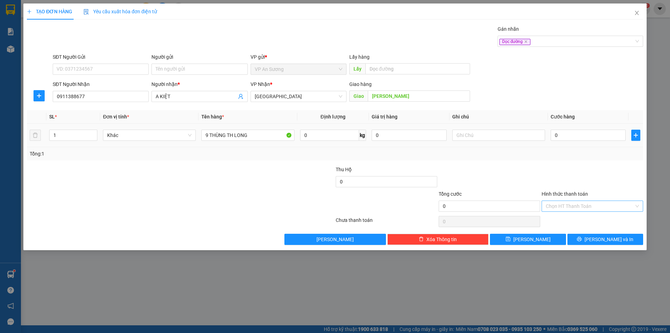
click at [603, 141] on div "0" at bounding box center [588, 135] width 75 height 14
click at [601, 136] on input "0" at bounding box center [588, 134] width 75 height 11
type input "3"
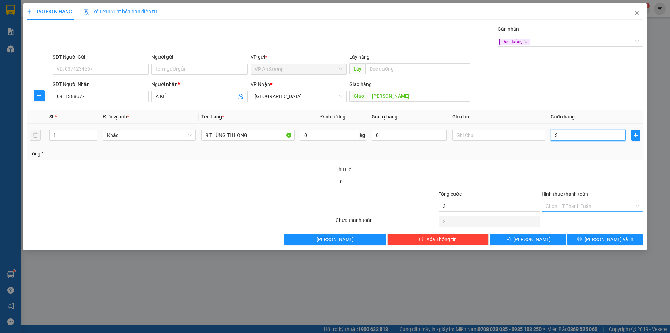
type input "36"
type input "360"
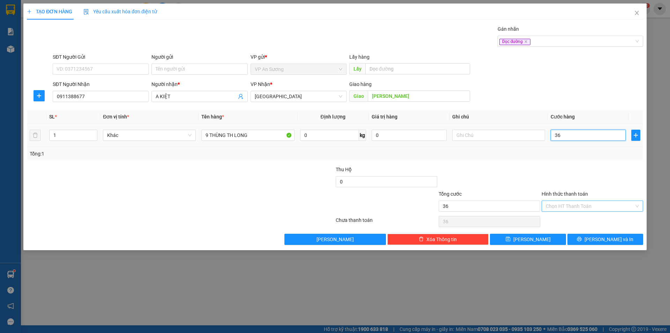
type input "360"
type input "360.000"
click at [541, 241] on button "[PERSON_NAME]" at bounding box center [528, 238] width 76 height 11
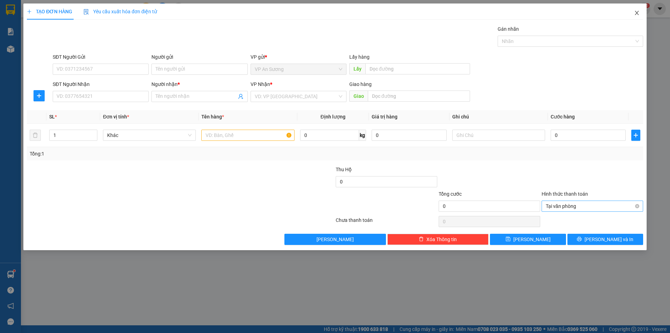
click at [636, 12] on icon "close" at bounding box center [637, 13] width 6 height 6
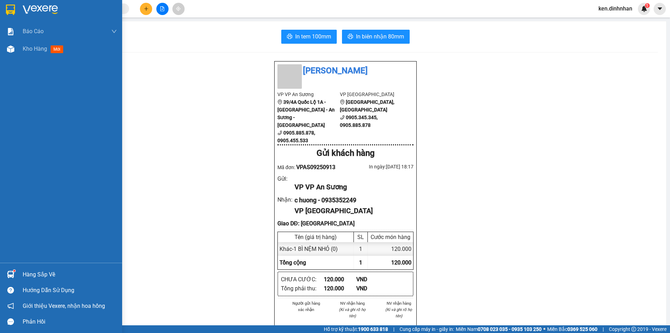
click at [28, 76] on div "Báo cáo Báo cáo dòng tiền (nhân viên) Doanh số tạo đơn theo VP gửi (nhân viên) …" at bounding box center [61, 143] width 122 height 240
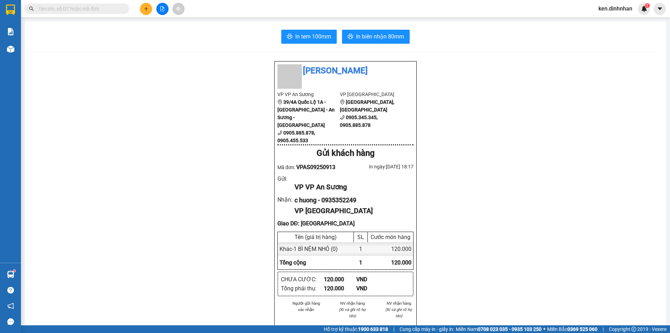
click at [29, 50] on div "In tem 100mm In biên nhận 80mm Đình Nhân VP VP An Sương 39/4A Quốc Lộ 1A - [GEO…" at bounding box center [346, 285] width 642 height 529
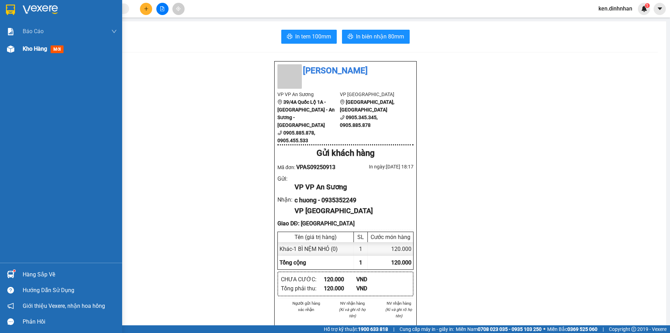
click at [36, 54] on div "Kho hàng mới" at bounding box center [70, 48] width 94 height 17
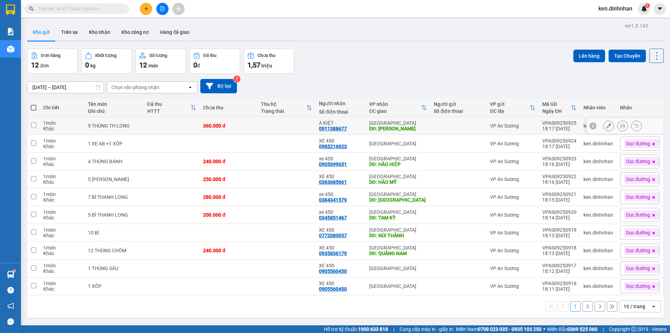
click at [258, 129] on td at bounding box center [287, 126] width 58 height 18
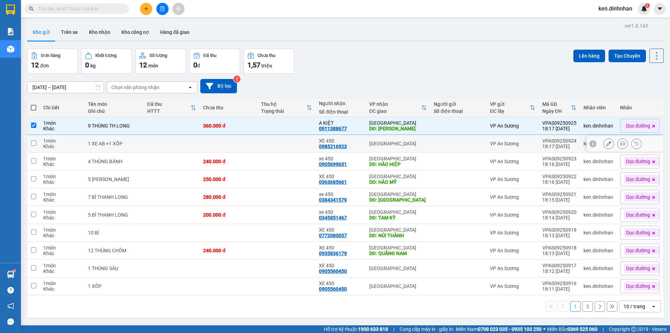
click at [259, 140] on td at bounding box center [287, 144] width 58 height 18
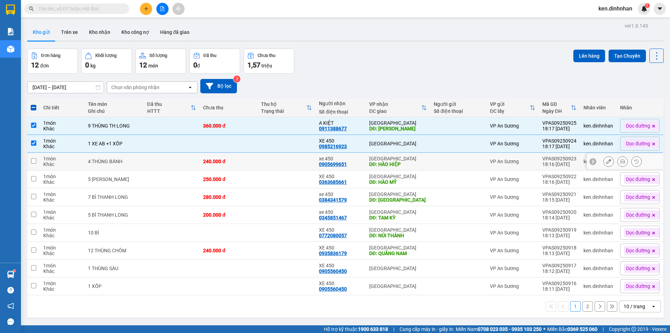
click at [243, 169] on td "240.000 đ" at bounding box center [229, 162] width 58 height 18
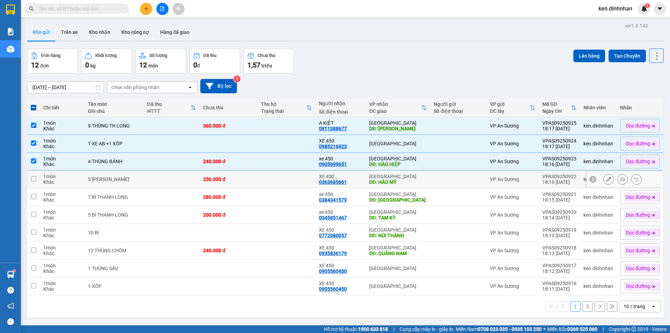
click at [238, 183] on td "250.000 đ" at bounding box center [229, 179] width 58 height 18
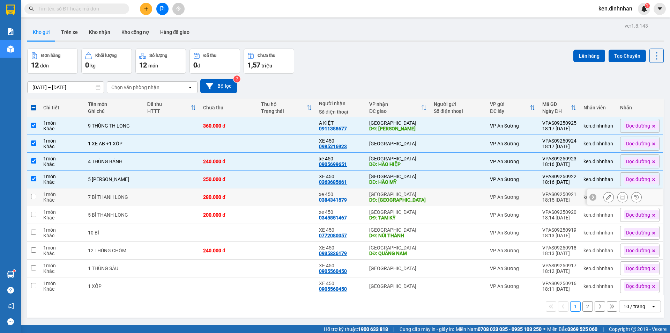
click at [237, 200] on td "280.000 đ" at bounding box center [229, 197] width 58 height 18
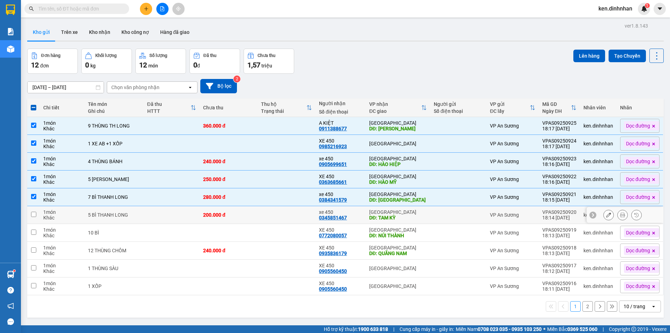
drag, startPoint x: 235, startPoint y: 213, endPoint x: 238, endPoint y: 226, distance: 13.6
click at [236, 214] on div "200.000 đ" at bounding box center [228, 215] width 51 height 6
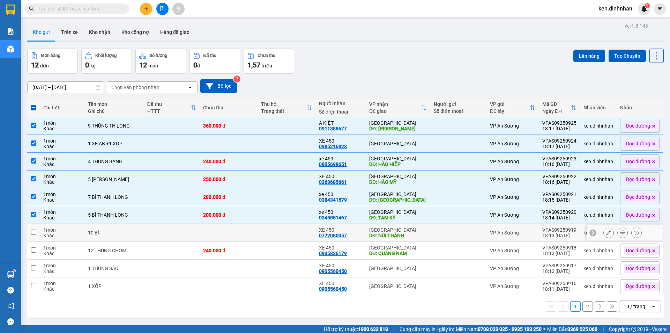
drag, startPoint x: 237, startPoint y: 236, endPoint x: 236, endPoint y: 246, distance: 10.5
click at [237, 236] on td at bounding box center [229, 233] width 58 height 18
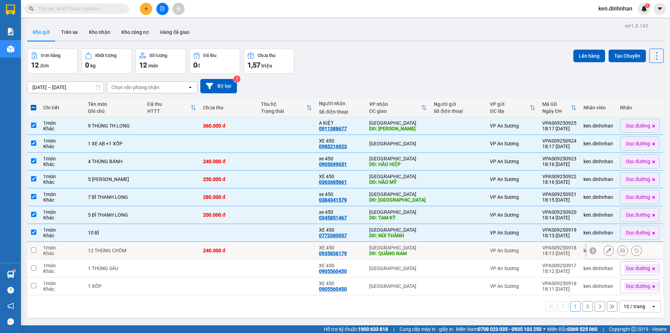
click at [231, 257] on td "240.000 đ" at bounding box center [229, 251] width 58 height 18
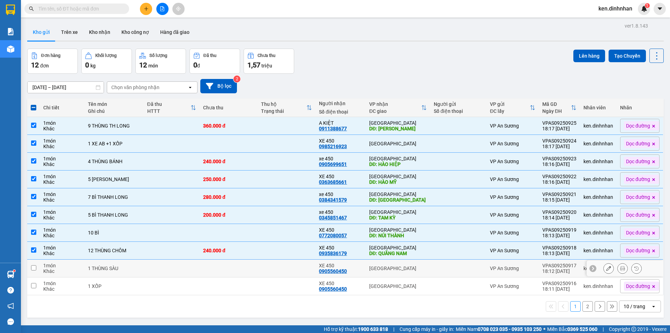
drag, startPoint x: 231, startPoint y: 265, endPoint x: 235, endPoint y: 279, distance: 15.0
click at [231, 265] on td at bounding box center [229, 268] width 58 height 18
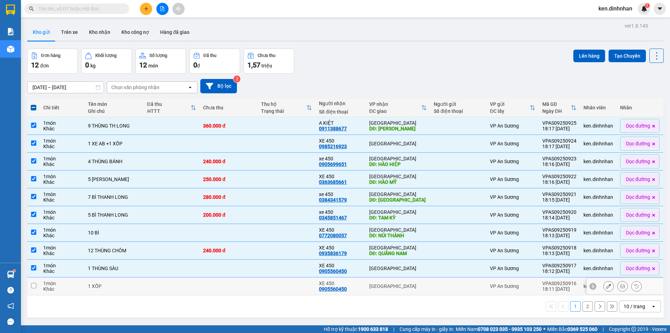
click at [233, 286] on td at bounding box center [229, 286] width 58 height 18
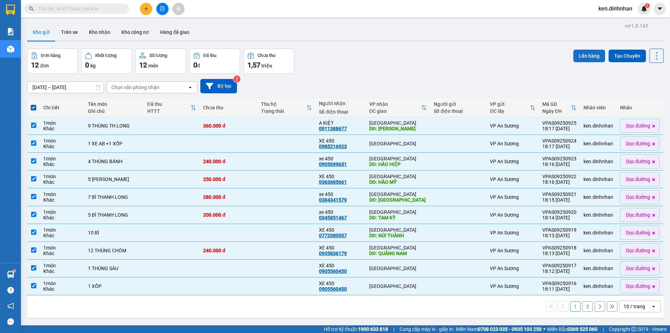
click at [584, 53] on button "Lên hàng" at bounding box center [589, 56] width 32 height 13
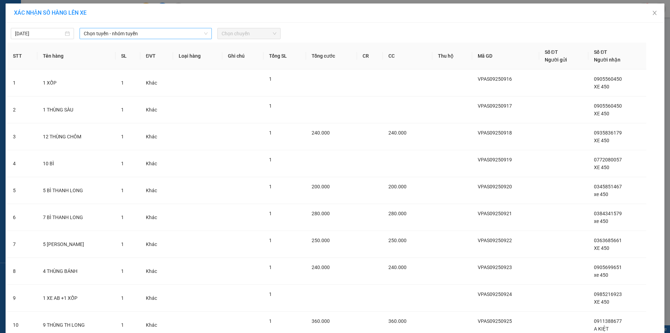
click at [88, 33] on span "Chọn tuyến - nhóm tuyến" at bounding box center [146, 33] width 124 height 10
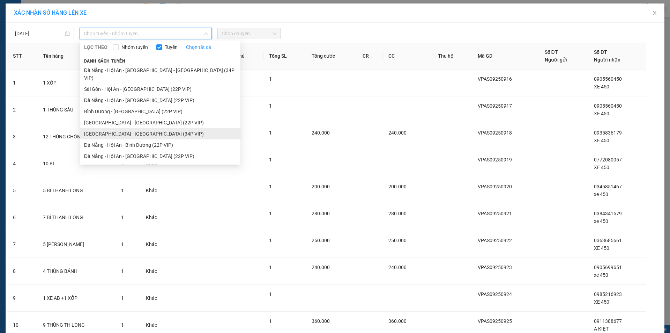
click at [134, 128] on li "[GEOGRAPHIC_DATA] - [GEOGRAPHIC_DATA] (34P VIP)" at bounding box center [160, 133] width 161 height 11
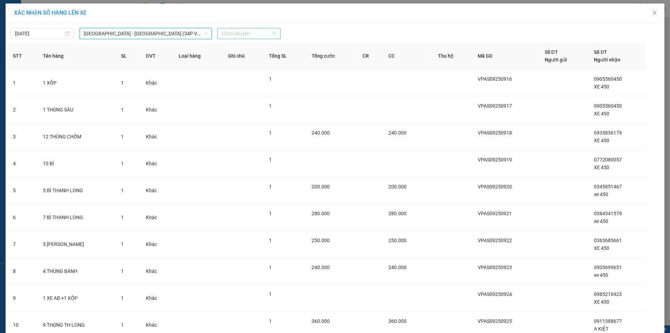
click at [251, 29] on span "Chọn chuyến" at bounding box center [249, 33] width 55 height 10
drag, startPoint x: 268, startPoint y: 61, endPoint x: 311, endPoint y: 55, distance: 43.0
click at [269, 60] on div "08:30" at bounding box center [246, 59] width 54 height 8
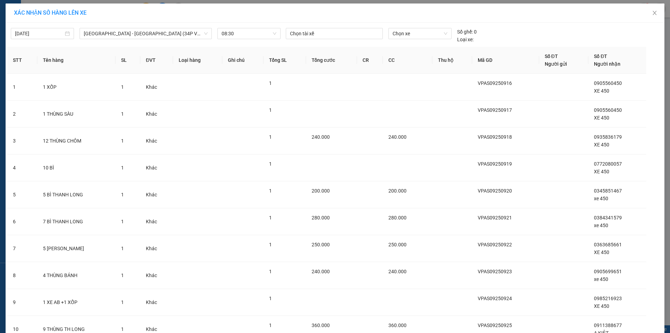
click at [386, 34] on div "Chọn xe" at bounding box center [420, 35] width 68 height 15
click at [424, 37] on span "Chọn xe" at bounding box center [420, 33] width 54 height 10
click at [422, 57] on div "43B-004.50" at bounding box center [417, 59] width 54 height 8
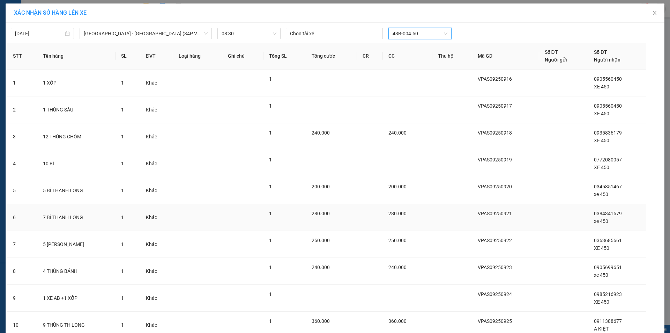
scroll to position [57, 0]
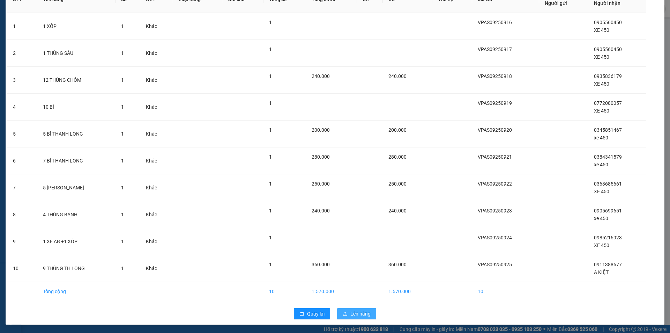
click at [356, 311] on span "Lên hàng" at bounding box center [360, 314] width 20 height 8
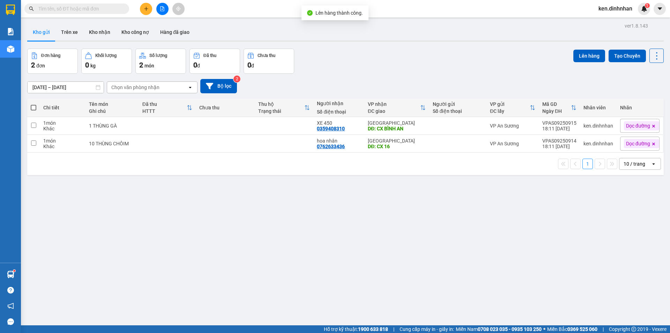
drag, startPoint x: 336, startPoint y: 126, endPoint x: 340, endPoint y: 145, distance: 19.4
click at [337, 130] on div "0359408310" at bounding box center [331, 129] width 28 height 6
click at [341, 152] on td "hoa nhân 0762633436" at bounding box center [338, 144] width 51 height 18
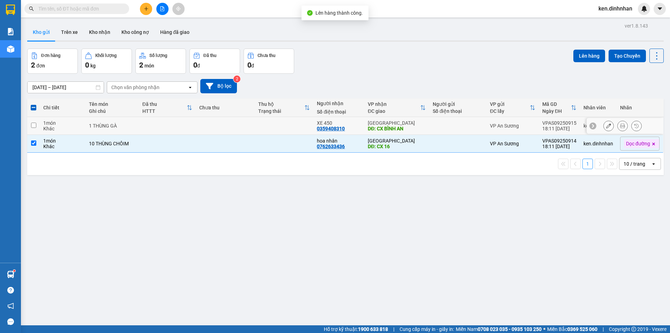
drag, startPoint x: 359, startPoint y: 129, endPoint x: 393, endPoint y: 107, distance: 41.3
click at [359, 129] on td "XE 450 0359408310" at bounding box center [338, 126] width 51 height 18
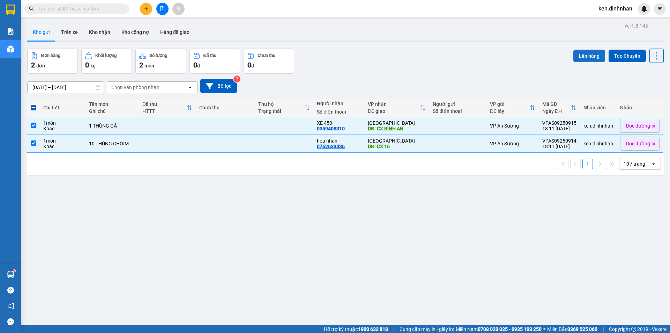
click at [584, 55] on button "Lên hàng" at bounding box center [589, 56] width 32 height 13
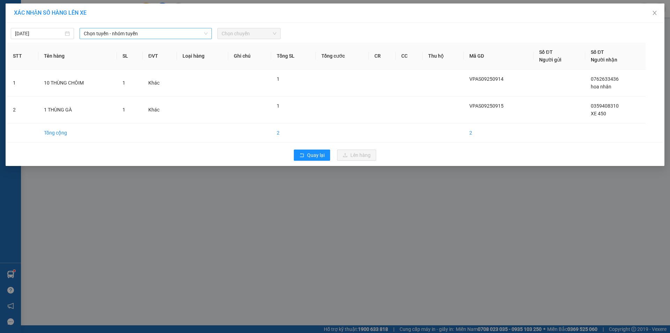
click at [152, 34] on span "Chọn tuyến - nhóm tuyến" at bounding box center [146, 33] width 124 height 10
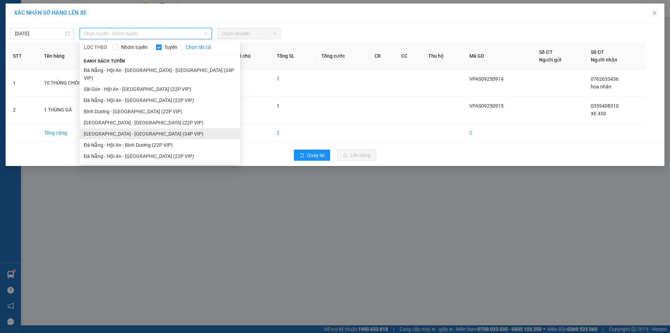
click at [132, 128] on li "[GEOGRAPHIC_DATA] - [GEOGRAPHIC_DATA] (34P VIP)" at bounding box center [160, 133] width 161 height 11
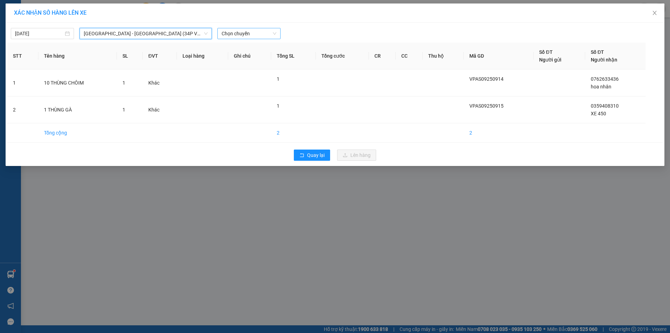
click at [251, 33] on span "Chọn chuyến" at bounding box center [249, 33] width 55 height 10
click at [270, 62] on div "08:30 - 43B-004.50" at bounding box center [249, 59] width 54 height 8
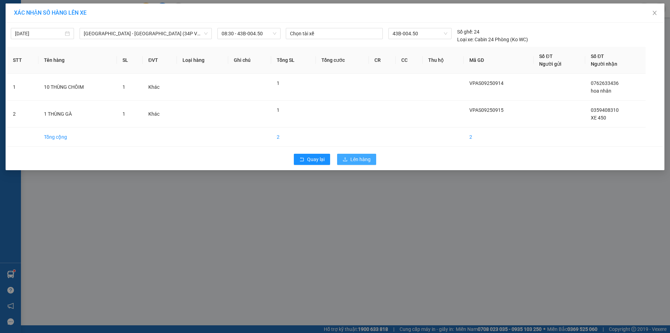
drag, startPoint x: 349, startPoint y: 162, endPoint x: 319, endPoint y: 152, distance: 31.2
click at [348, 161] on button "Lên hàng" at bounding box center [356, 159] width 39 height 11
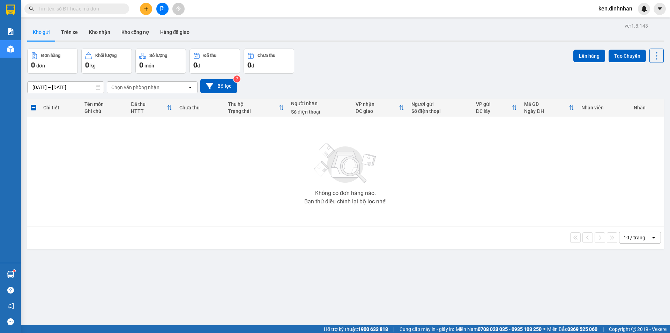
click at [148, 6] on button at bounding box center [146, 9] width 12 height 12
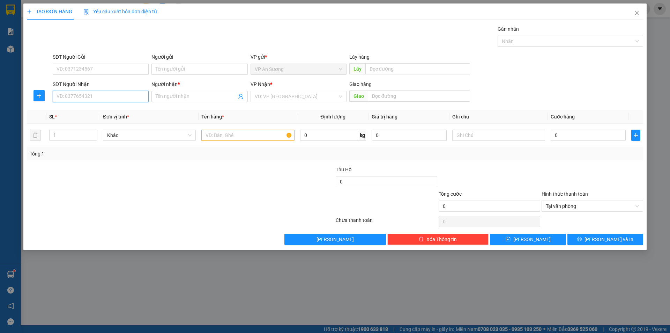
click at [125, 94] on input "SĐT Người Nhận" at bounding box center [101, 96] width 96 height 11
click at [171, 94] on input "Người nhận *" at bounding box center [196, 96] width 81 height 8
click at [302, 94] on input "search" at bounding box center [296, 96] width 83 height 10
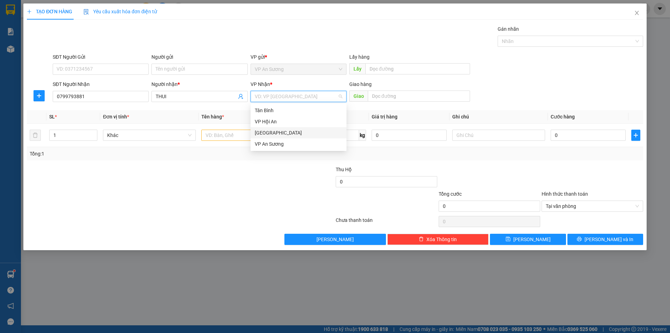
click at [283, 129] on div "[GEOGRAPHIC_DATA]" at bounding box center [299, 133] width 88 height 8
click at [240, 139] on input "text" at bounding box center [247, 134] width 93 height 11
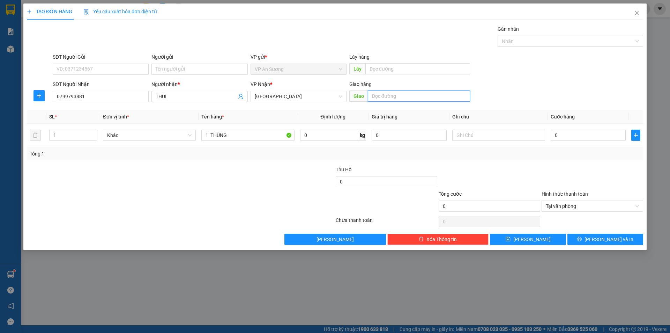
click at [425, 101] on input "text" at bounding box center [419, 95] width 102 height 11
click at [557, 36] on div "Nhãn" at bounding box center [571, 41] width 146 height 11
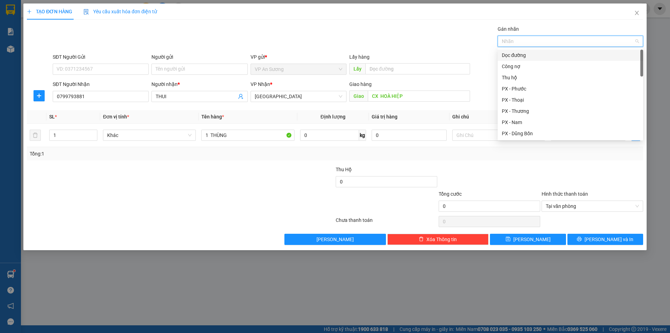
click at [547, 55] on div "Dọc đường" at bounding box center [570, 55] width 137 height 8
click at [531, 113] on div "PX - Thương" at bounding box center [570, 111] width 137 height 8
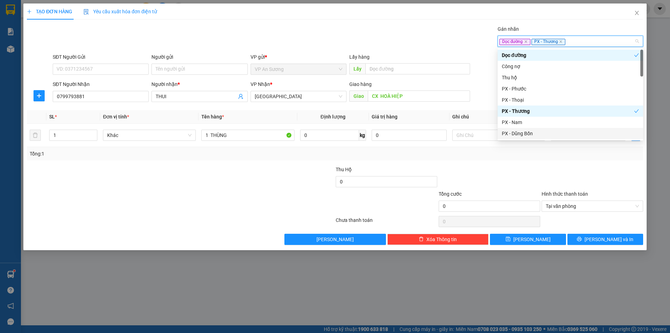
click at [526, 164] on div "Transit Pickup Surcharge Ids Transit Deliver Surcharge Ids Transit Deliver Surc…" at bounding box center [335, 135] width 616 height 220
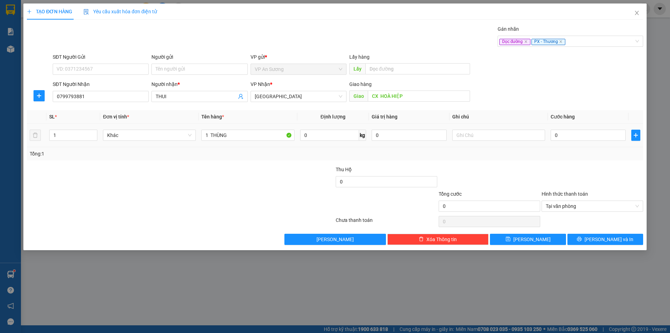
click at [611, 141] on div "0" at bounding box center [588, 135] width 75 height 14
click at [602, 132] on input "0" at bounding box center [588, 134] width 75 height 11
click at [549, 243] on button "[PERSON_NAME]" at bounding box center [528, 238] width 76 height 11
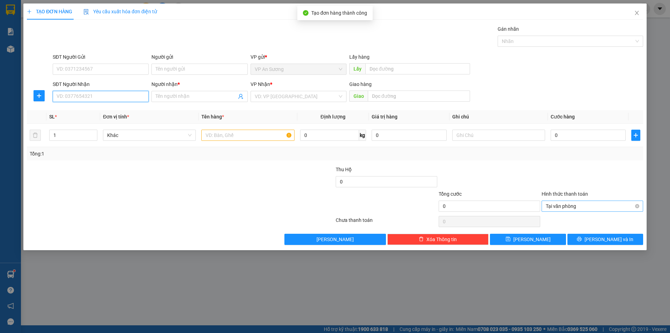
click at [82, 99] on input "SĐT Người Nhận" at bounding box center [101, 96] width 96 height 11
click at [175, 95] on input "Người nhận *" at bounding box center [196, 96] width 81 height 8
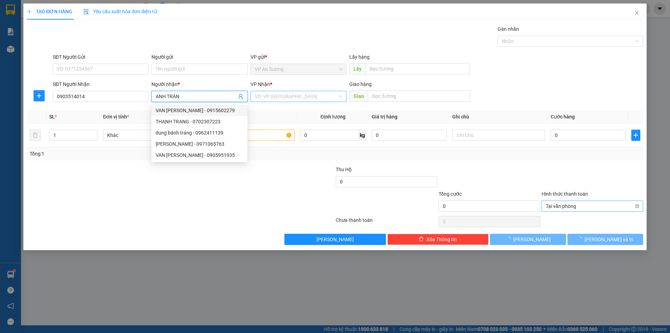
click at [278, 96] on input "search" at bounding box center [296, 96] width 83 height 10
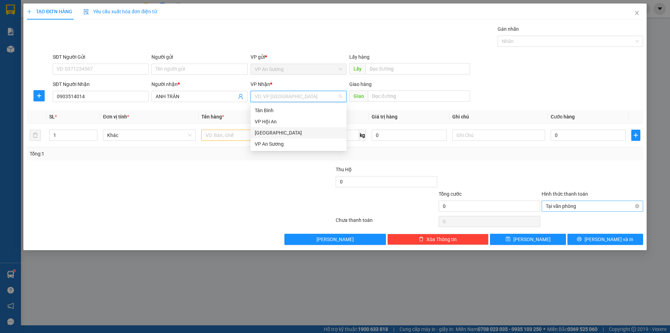
click at [288, 133] on div "[GEOGRAPHIC_DATA]" at bounding box center [299, 133] width 88 height 8
click at [241, 135] on input "text" at bounding box center [247, 134] width 93 height 11
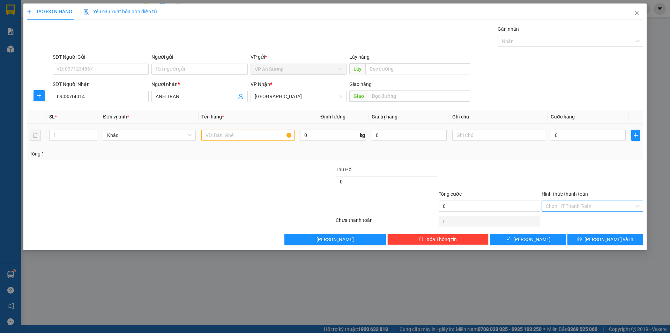
click at [283, 125] on td at bounding box center [248, 135] width 98 height 23
click at [280, 132] on input "text" at bounding box center [247, 134] width 93 height 11
click at [515, 43] on div at bounding box center [566, 41] width 135 height 8
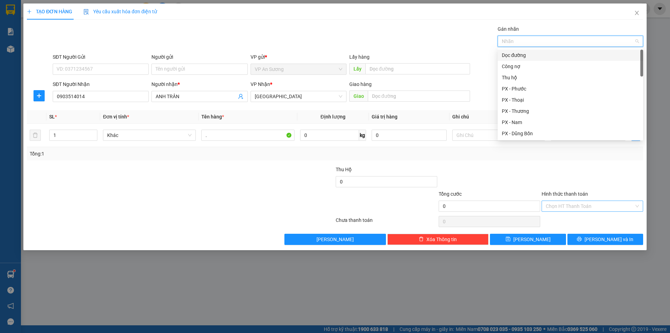
click at [524, 54] on div "Dọc đường" at bounding box center [570, 55] width 137 height 8
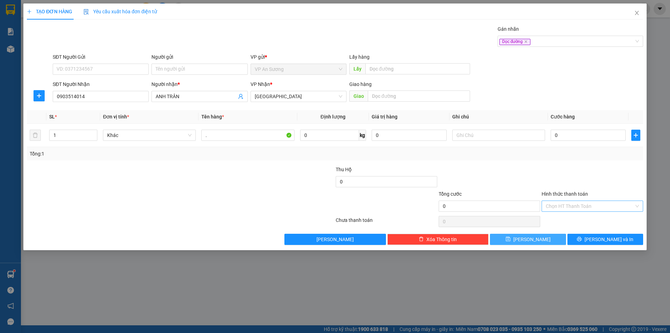
click at [556, 241] on button "[PERSON_NAME]" at bounding box center [528, 238] width 76 height 11
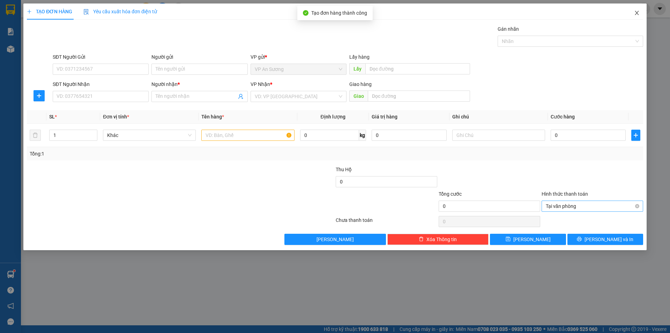
click at [638, 14] on icon "close" at bounding box center [637, 13] width 6 height 6
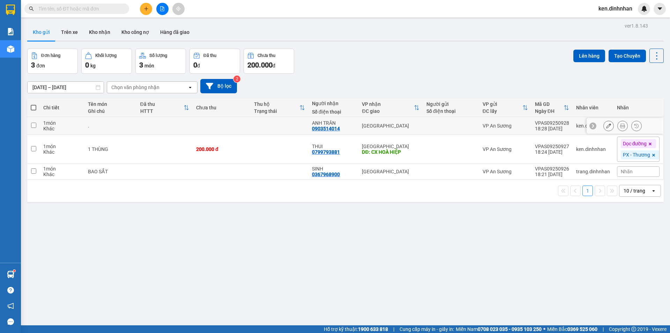
click at [265, 129] on td at bounding box center [280, 126] width 58 height 18
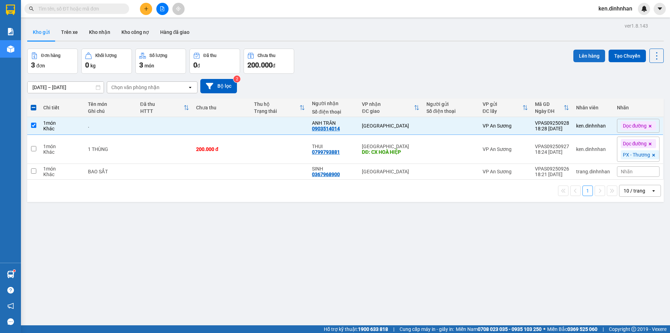
click at [587, 53] on button "Lên hàng" at bounding box center [589, 56] width 32 height 13
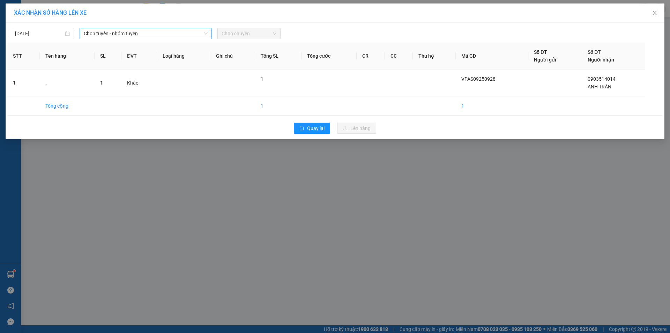
click at [104, 37] on span "Chọn tuyến - nhóm tuyến" at bounding box center [146, 33] width 124 height 10
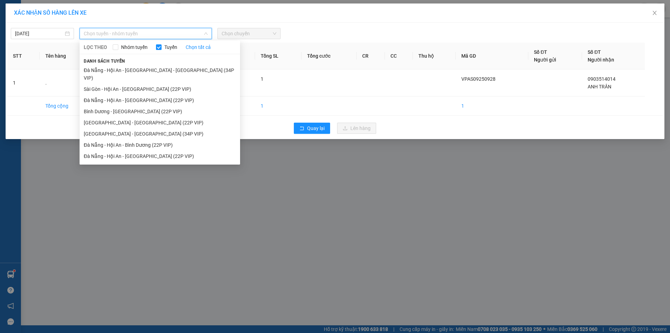
drag, startPoint x: 131, startPoint y: 82, endPoint x: 253, endPoint y: 40, distance: 129.4
click at [132, 83] on li "Sài Gòn - Hội An - [GEOGRAPHIC_DATA] (22P VIP)" at bounding box center [160, 88] width 161 height 11
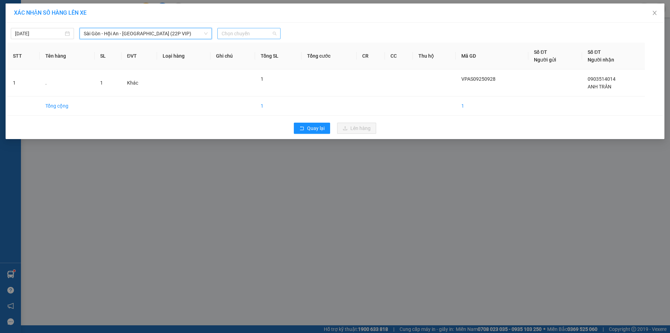
click at [273, 32] on span "Chọn chuyến" at bounding box center [249, 33] width 55 height 10
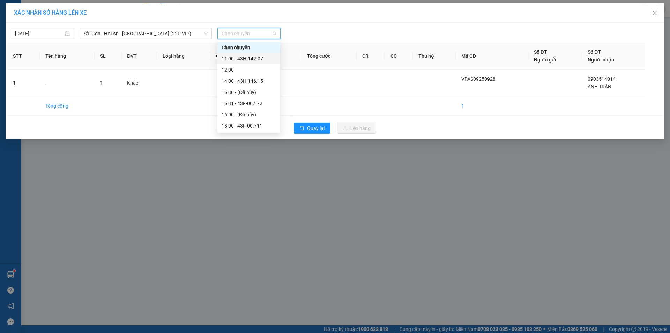
click at [255, 63] on div "11:00 - 43H-142.07" at bounding box center [248, 58] width 63 height 11
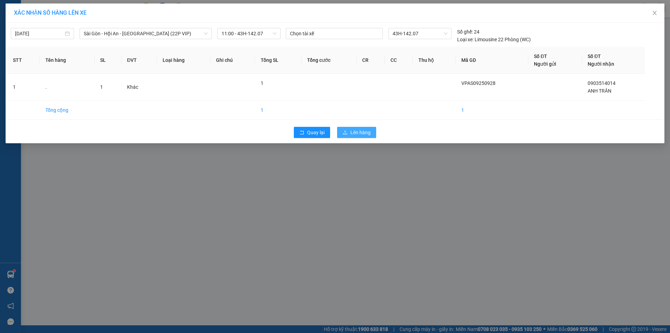
click at [364, 137] on button "Lên hàng" at bounding box center [356, 132] width 39 height 11
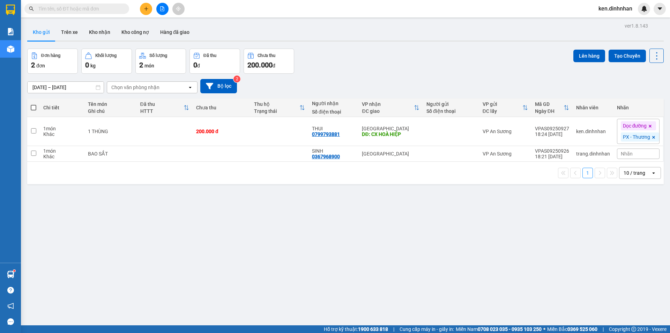
click at [455, 165] on div "1 10 / trang open" at bounding box center [345, 173] width 637 height 22
click at [461, 148] on td at bounding box center [451, 154] width 56 height 16
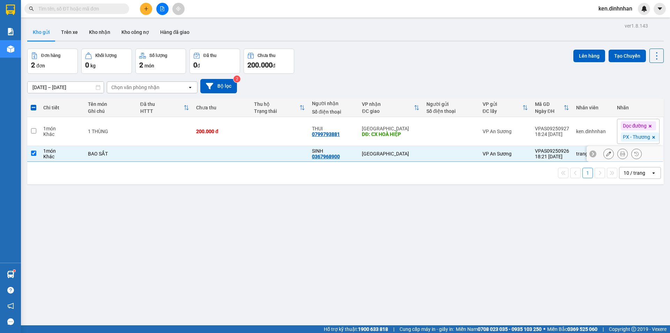
click at [456, 153] on div at bounding box center [451, 154] width 49 height 6
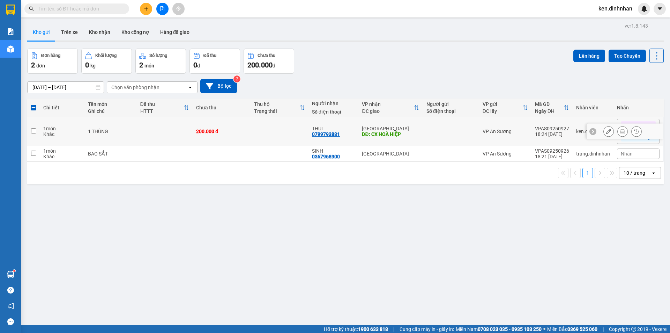
click at [455, 138] on td at bounding box center [451, 131] width 56 height 29
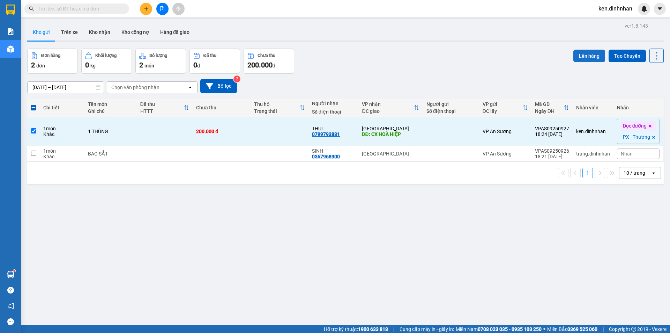
click at [582, 59] on button "Lên hàng" at bounding box center [589, 56] width 32 height 13
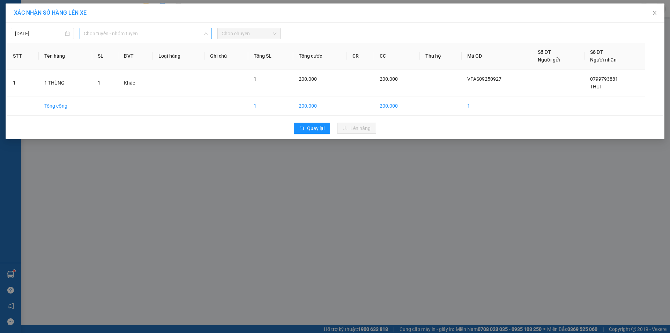
click at [147, 32] on span "Chọn tuyến - nhóm tuyến" at bounding box center [146, 33] width 124 height 10
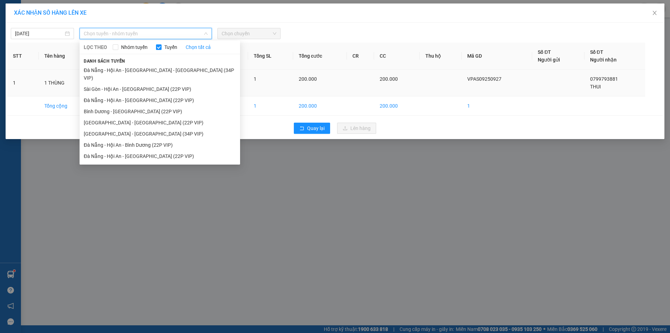
drag, startPoint x: 124, startPoint y: 82, endPoint x: 136, endPoint y: 76, distance: 13.4
click at [124, 83] on li "Sài Gòn - Hội An - [GEOGRAPHIC_DATA] (22P VIP)" at bounding box center [160, 88] width 161 height 11
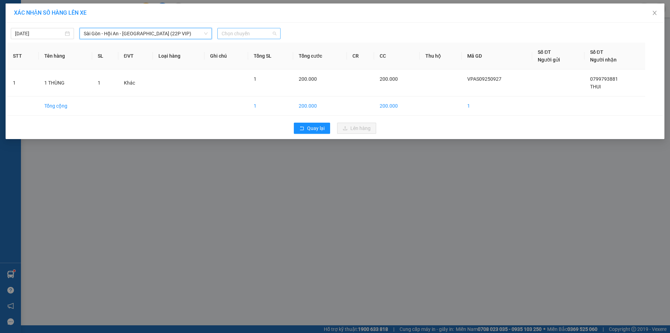
click at [238, 37] on span "Chọn chuyến" at bounding box center [249, 33] width 55 height 10
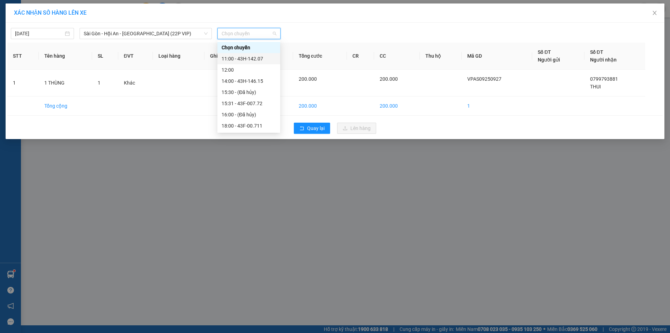
click at [268, 59] on div "11:00 - 43H-142.07" at bounding box center [249, 59] width 54 height 8
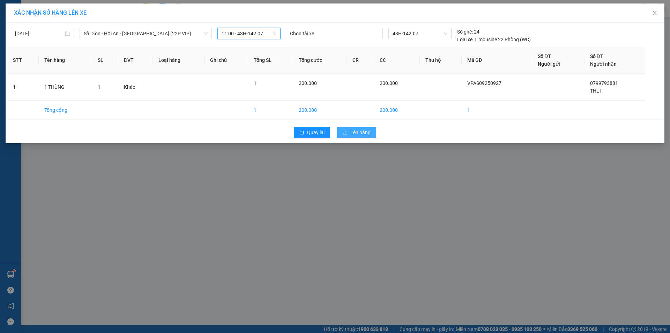
click at [357, 134] on span "Lên hàng" at bounding box center [360, 132] width 20 height 8
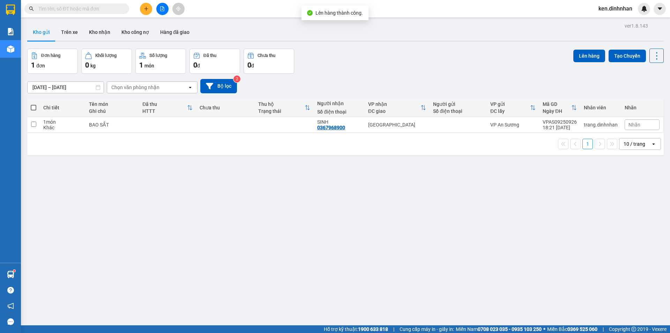
click at [164, 13] on button at bounding box center [162, 9] width 12 height 12
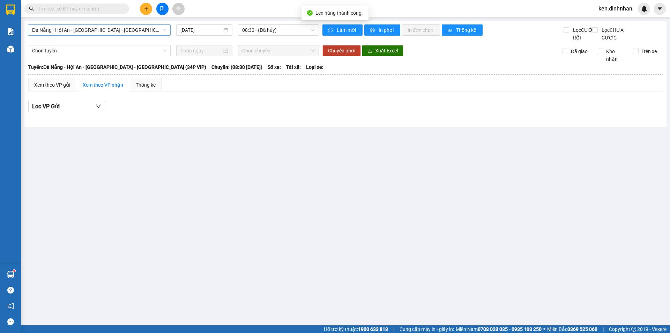
click at [147, 32] on span "Đà Nẵng - Hội An - [GEOGRAPHIC_DATA] - [GEOGRAPHIC_DATA] (34P VIP)" at bounding box center [99, 30] width 134 height 10
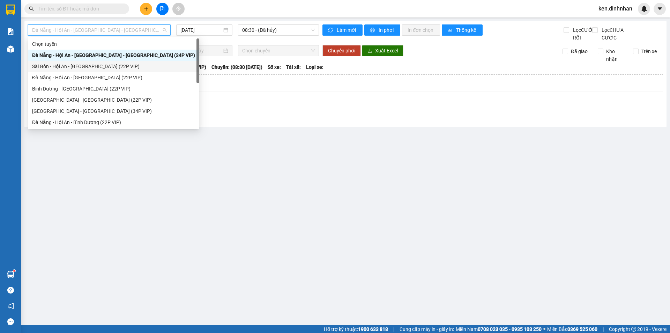
click at [104, 64] on div "Sài Gòn - Hội An - [GEOGRAPHIC_DATA] (22P VIP)" at bounding box center [113, 66] width 163 height 8
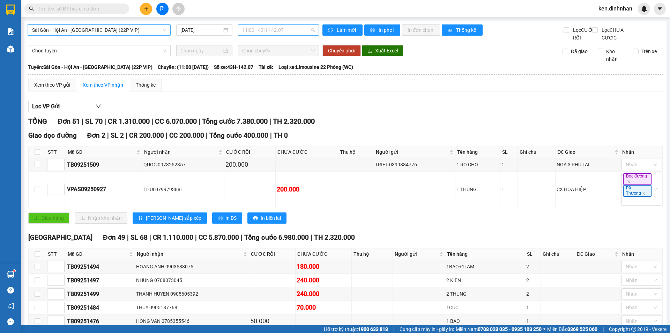
click at [250, 32] on span "11:00 - 43H-142.07" at bounding box center [278, 30] width 73 height 10
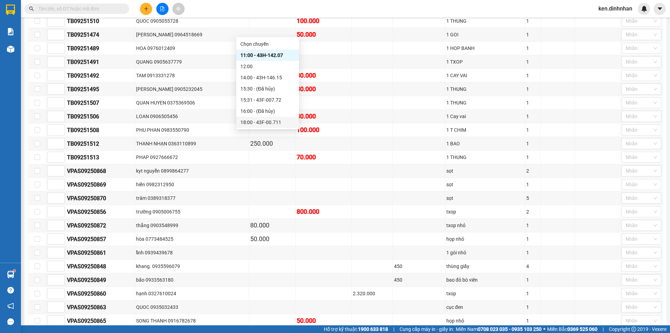
scroll to position [657, 0]
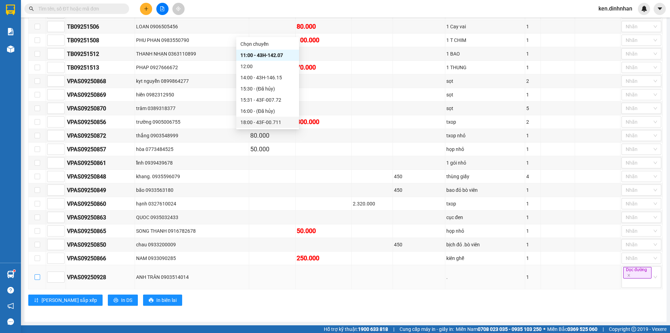
click at [35, 276] on input "checkbox" at bounding box center [38, 277] width 6 height 6
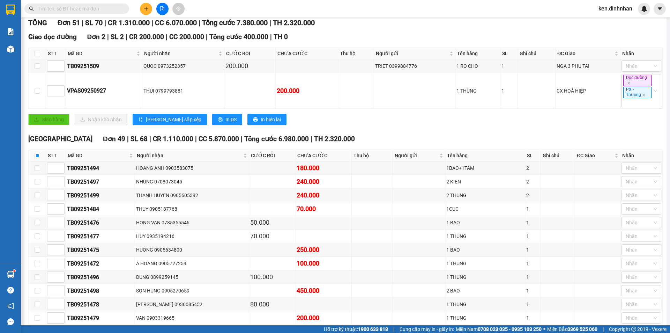
scroll to position [0, 0]
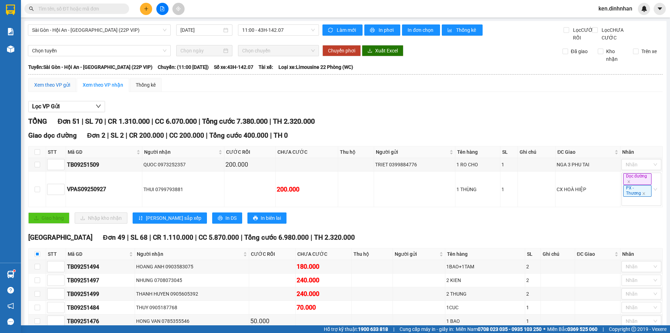
click at [55, 89] on div "Xem theo VP gửi" at bounding box center [52, 85] width 36 height 8
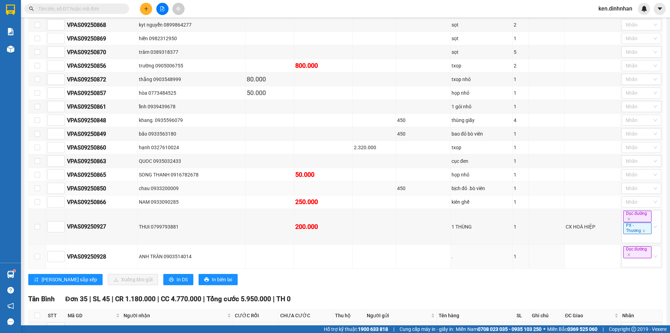
scroll to position [314, 0]
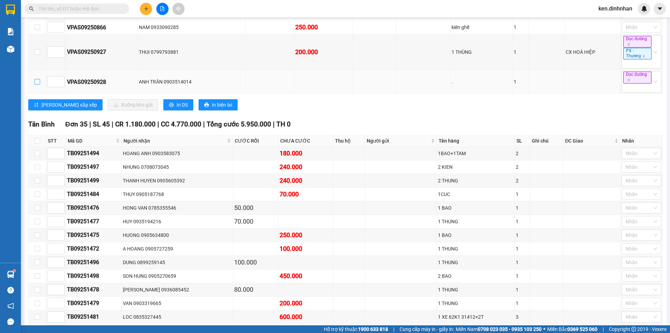
click at [36, 84] on input "checkbox" at bounding box center [38, 82] width 6 height 6
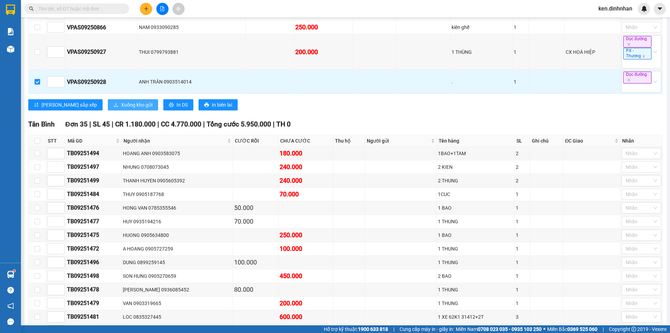
click at [121, 109] on span "Xuống kho gửi" at bounding box center [136, 105] width 31 height 8
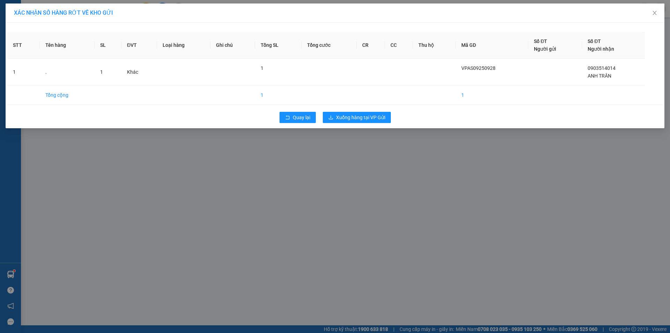
click at [371, 111] on div "Quay lại Xuống hàng tại VP Gửi" at bounding box center [334, 117] width 655 height 18
click at [370, 114] on span "Xuống hàng tại VP Gửi" at bounding box center [360, 117] width 49 height 8
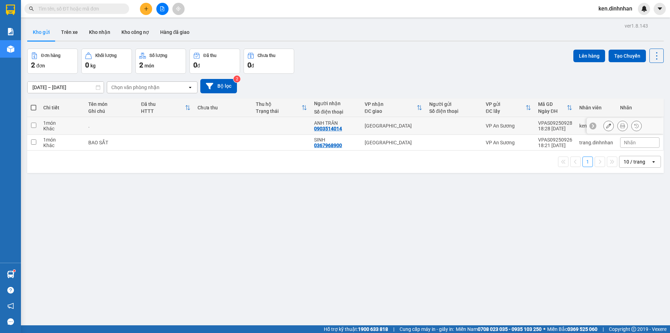
click at [604, 124] on button at bounding box center [609, 126] width 10 height 12
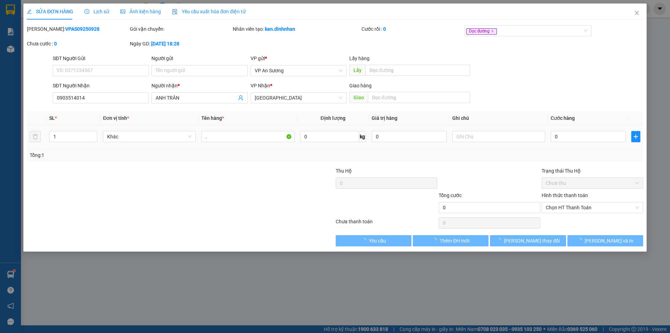
click at [237, 131] on input "." at bounding box center [247, 136] width 93 height 11
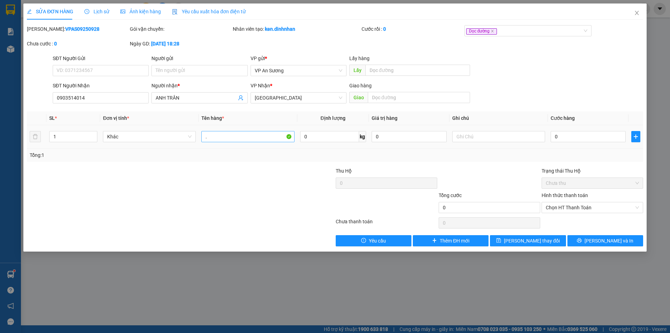
click at [248, 139] on input "." at bounding box center [247, 136] width 93 height 11
click at [534, 31] on div "Dọc đường" at bounding box center [524, 31] width 117 height 8
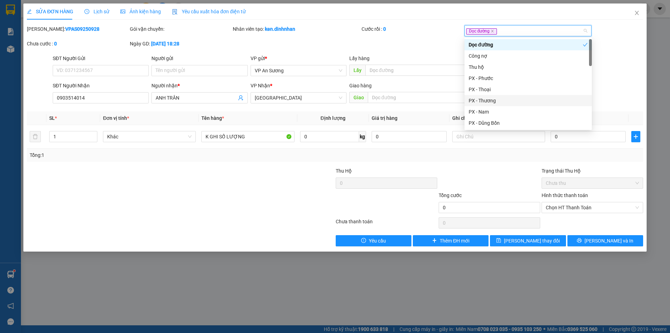
click at [490, 103] on div "PX - Thương" at bounding box center [528, 101] width 119 height 8
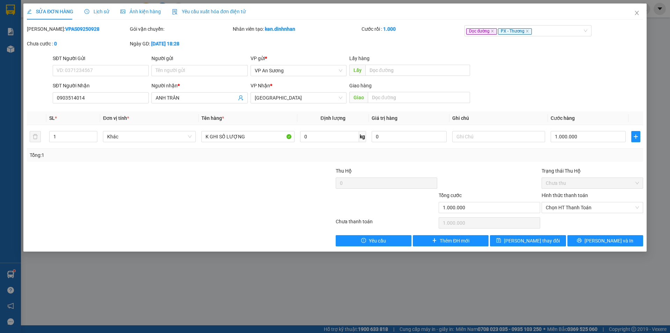
click at [614, 108] on div "Total Paid Fee 0 Total UnPaid Fee 0 Cash Collection Total Fee Mã ĐH: VPAS092509…" at bounding box center [335, 135] width 616 height 221
click at [546, 244] on button "[PERSON_NAME] thay đổi" at bounding box center [528, 240] width 76 height 11
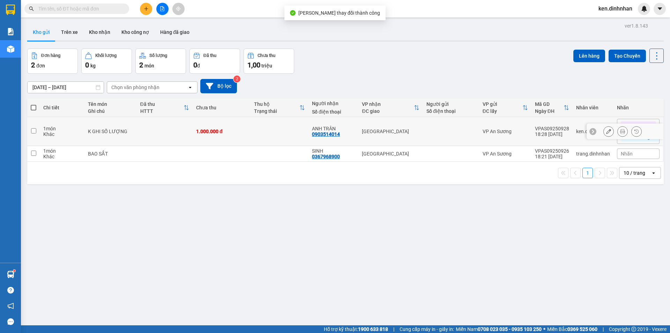
click at [282, 122] on td at bounding box center [280, 131] width 58 height 29
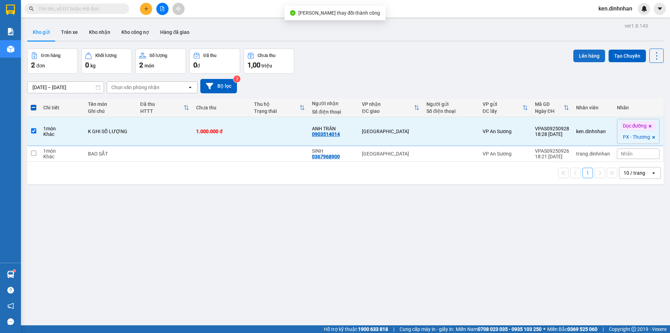
click at [594, 55] on button "Lên hàng" at bounding box center [589, 56] width 32 height 13
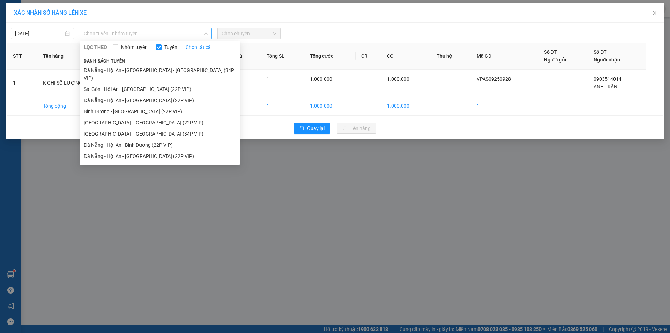
click at [162, 37] on span "Chọn tuyến - nhóm tuyến" at bounding box center [146, 33] width 124 height 10
click at [149, 83] on li "Sài Gòn - Hội An - [GEOGRAPHIC_DATA] (22P VIP)" at bounding box center [160, 88] width 161 height 11
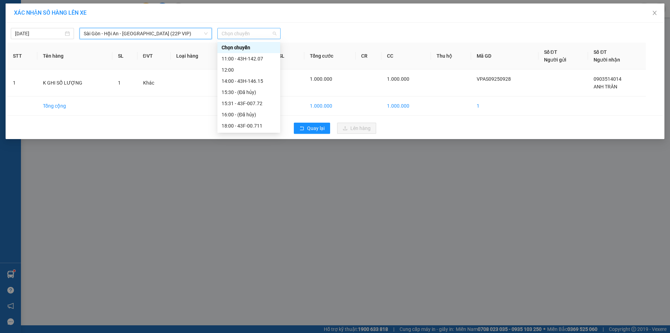
click at [264, 33] on span "Chọn chuyến" at bounding box center [249, 33] width 55 height 10
drag, startPoint x: 257, startPoint y: 60, endPoint x: 265, endPoint y: 62, distance: 7.5
click at [257, 60] on div "11:00 - 43H-142.07" at bounding box center [249, 59] width 54 height 8
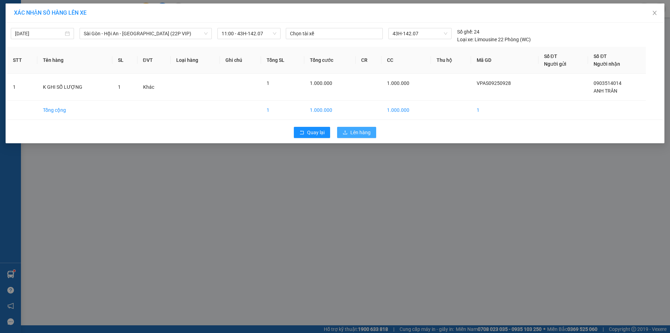
click at [348, 133] on icon "upload" at bounding box center [345, 132] width 5 height 5
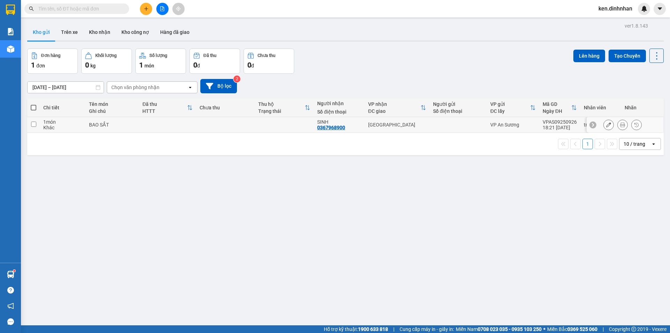
click at [134, 123] on div "BAO SẮT" at bounding box center [112, 125] width 46 height 6
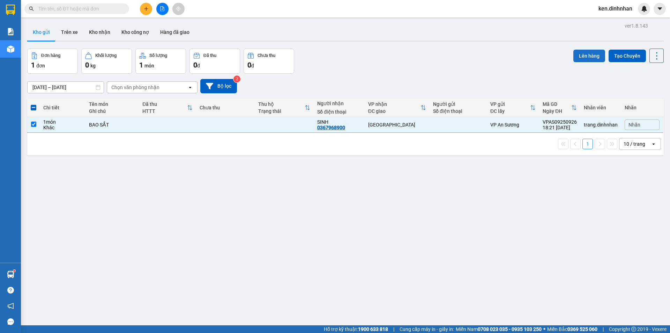
click at [590, 58] on button "Lên hàng" at bounding box center [589, 56] width 32 height 13
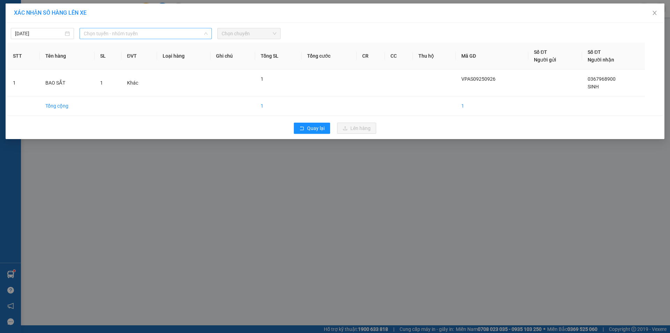
click at [108, 33] on span "Chọn tuyến - nhóm tuyến" at bounding box center [146, 33] width 124 height 10
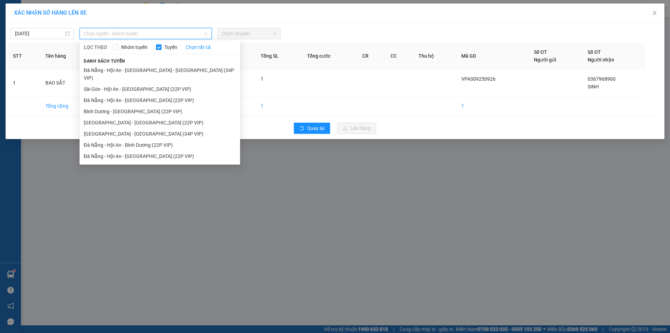
drag, startPoint x: 122, startPoint y: 81, endPoint x: 146, endPoint y: 68, distance: 27.4
click at [124, 83] on li "Sài Gòn - Hội An - [GEOGRAPHIC_DATA] (22P VIP)" at bounding box center [160, 88] width 161 height 11
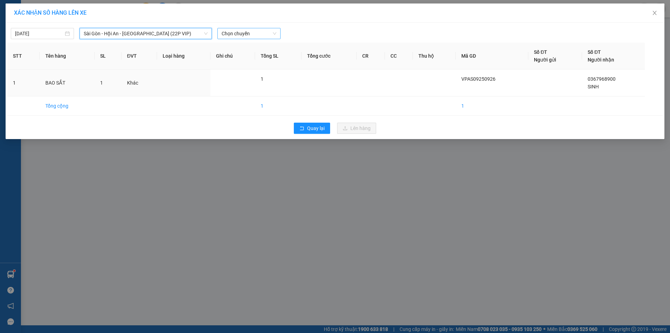
drag, startPoint x: 228, startPoint y: 33, endPoint x: 244, endPoint y: 39, distance: 17.4
click at [230, 33] on span "Chọn chuyến" at bounding box center [249, 33] width 55 height 10
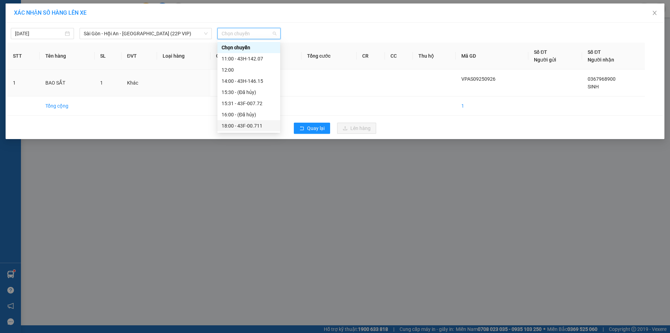
drag, startPoint x: 261, startPoint y: 127, endPoint x: 337, endPoint y: 128, distance: 76.5
click at [261, 127] on div "18:00 - 43F-00.711" at bounding box center [249, 126] width 54 height 8
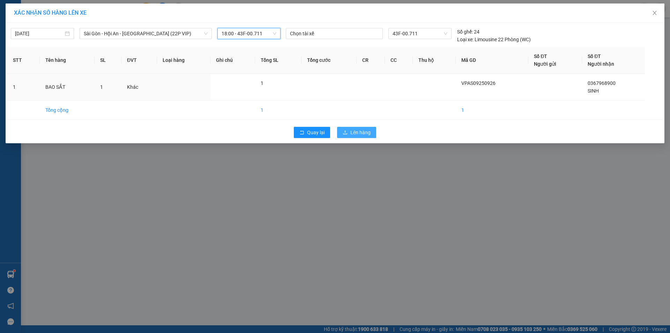
click at [346, 130] on icon "upload" at bounding box center [345, 132] width 5 height 5
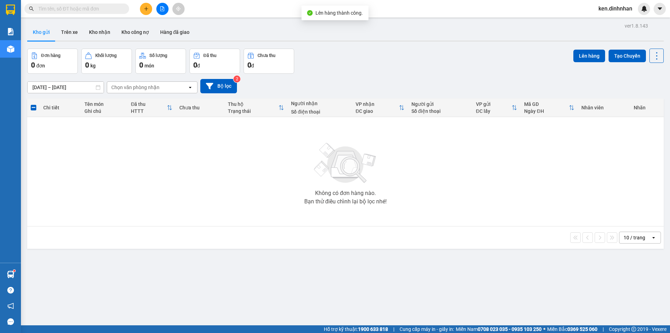
click at [161, 5] on button at bounding box center [162, 9] width 12 height 12
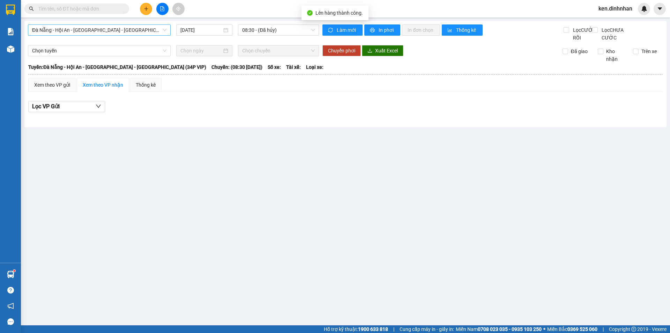
click at [128, 29] on span "Đà Nẵng - Hội An - [GEOGRAPHIC_DATA] - [GEOGRAPHIC_DATA] (34P VIP)" at bounding box center [99, 30] width 134 height 10
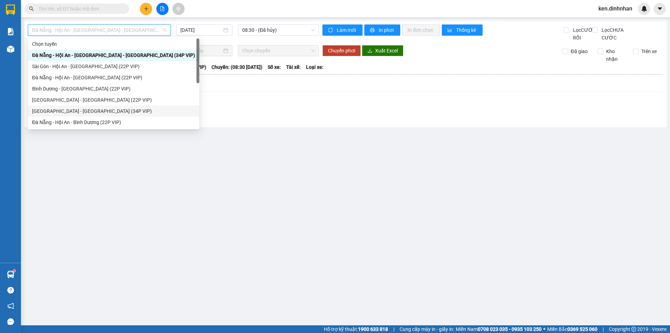
scroll to position [11, 0]
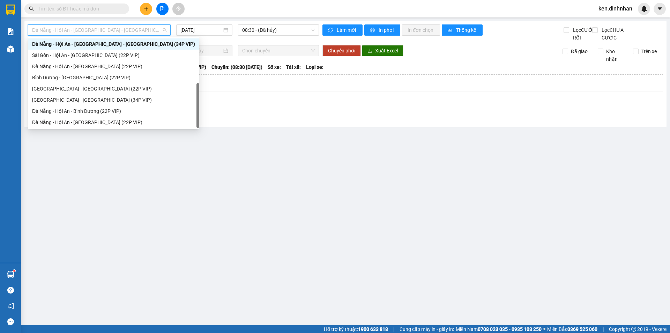
click at [115, 40] on div "Đà Nẵng - Hội An - [GEOGRAPHIC_DATA] - [GEOGRAPHIC_DATA] (34P VIP)" at bounding box center [113, 44] width 163 height 8
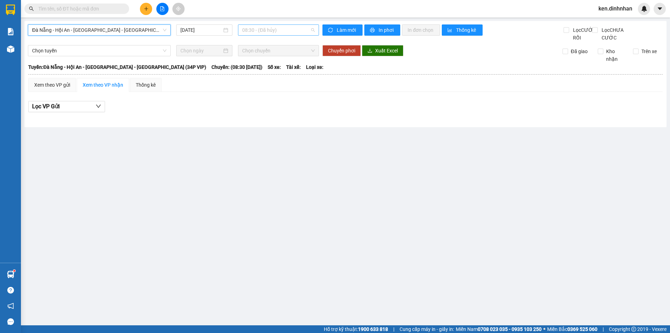
click at [249, 30] on span "08:30 - (Đã hủy)" at bounding box center [278, 30] width 73 height 10
click at [149, 31] on span "Đà Nẵng - Hội An - [GEOGRAPHIC_DATA] - [GEOGRAPHIC_DATA] (34P VIP)" at bounding box center [99, 30] width 134 height 10
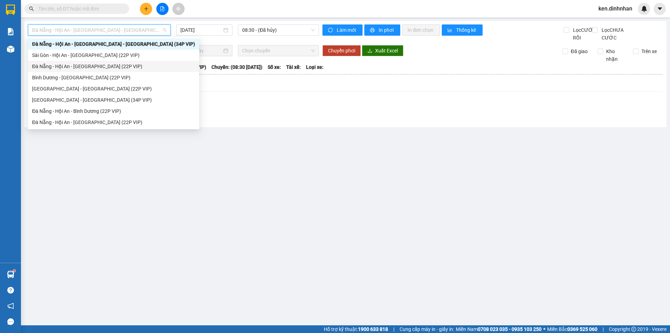
click at [71, 66] on div "Đà Nẵng - Hội An - [GEOGRAPHIC_DATA] (22P VIP)" at bounding box center [113, 66] width 163 height 8
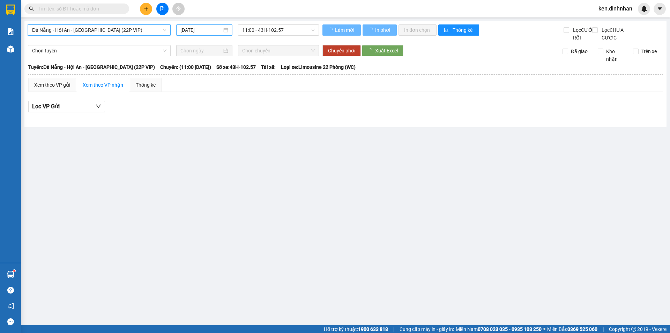
click at [206, 29] on input "[DATE]" at bounding box center [201, 30] width 42 height 8
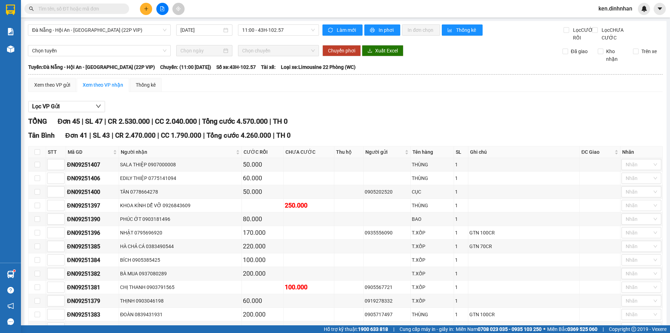
click at [313, 42] on div "Đà Nẵng - Hội An - [GEOGRAPHIC_DATA] (22P VIP) [DATE] 11:00 - 43H-102.57" at bounding box center [173, 32] width 291 height 17
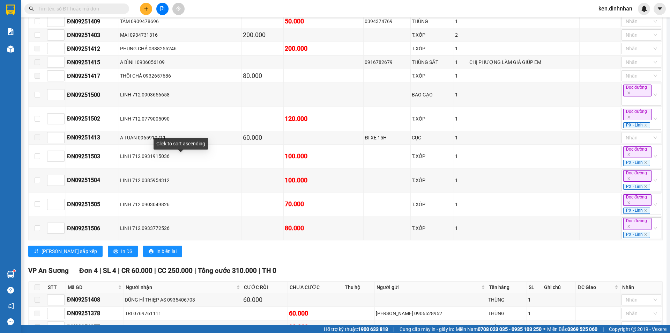
scroll to position [616, 0]
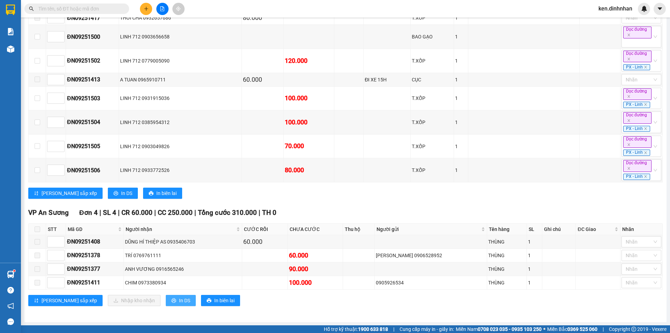
click at [179, 303] on span "In DS" at bounding box center [184, 300] width 11 height 8
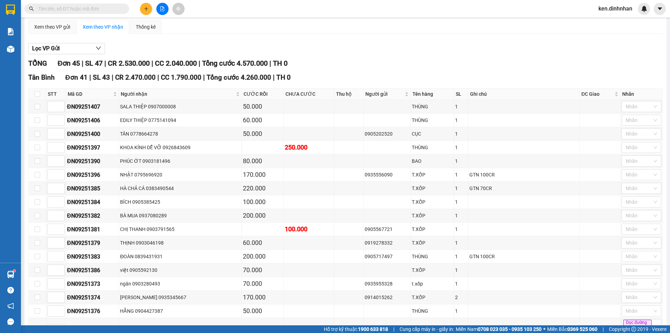
scroll to position [0, 0]
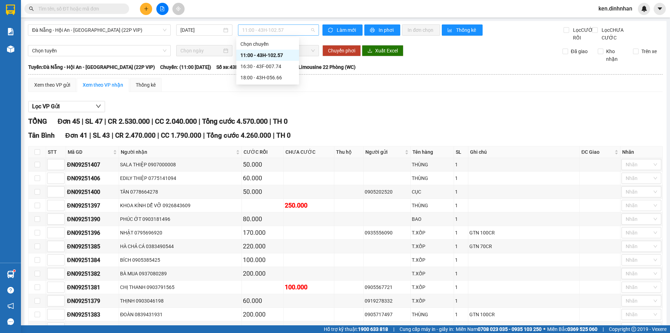
click at [253, 30] on span "11:00 - 43H-102.57" at bounding box center [278, 30] width 73 height 10
click at [281, 66] on div "16:30 - 43F-007.74" at bounding box center [267, 66] width 54 height 8
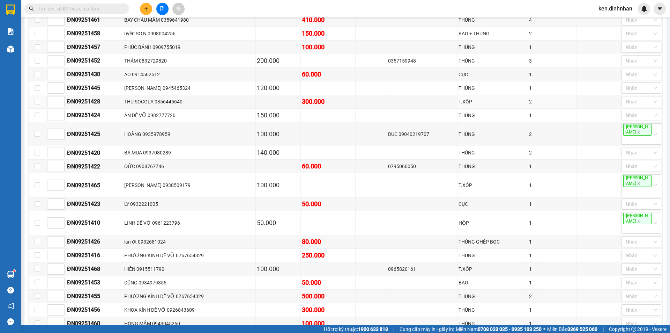
scroll to position [378, 0]
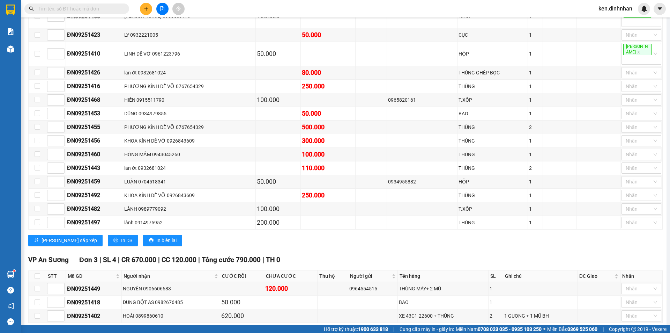
click at [179, 329] on span "In DS" at bounding box center [184, 333] width 11 height 8
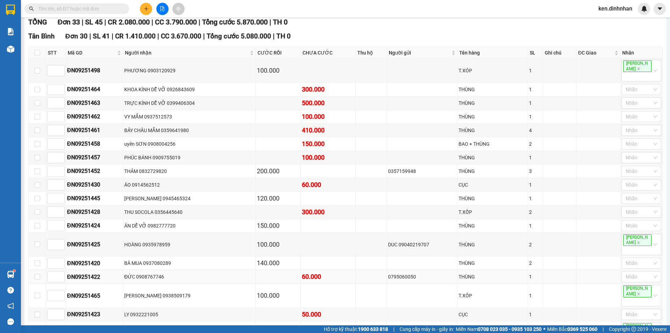
scroll to position [0, 0]
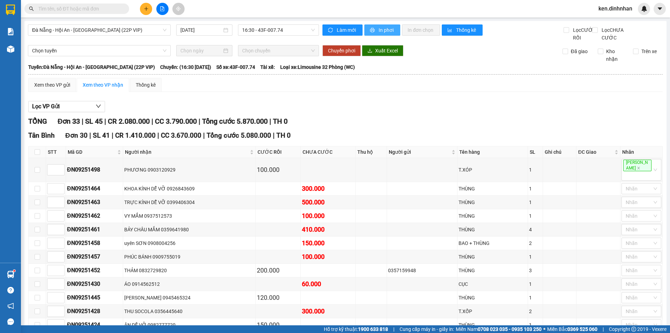
click at [373, 29] on button "In phơi" at bounding box center [382, 29] width 36 height 11
click at [283, 17] on main "[GEOGRAPHIC_DATA] - Hội An - [GEOGRAPHIC_DATA] (22P VIP) [DATE] 16:30 - 43F-007…" at bounding box center [335, 162] width 670 height 325
click at [279, 28] on span "16:30 - 43F-007.74" at bounding box center [278, 30] width 73 height 10
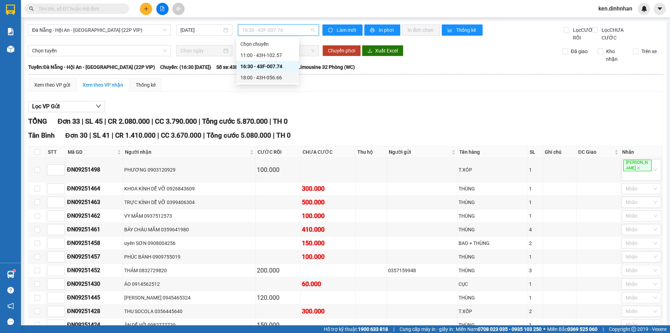
click at [275, 76] on div "18:00 - 43H-056.66" at bounding box center [267, 78] width 54 height 8
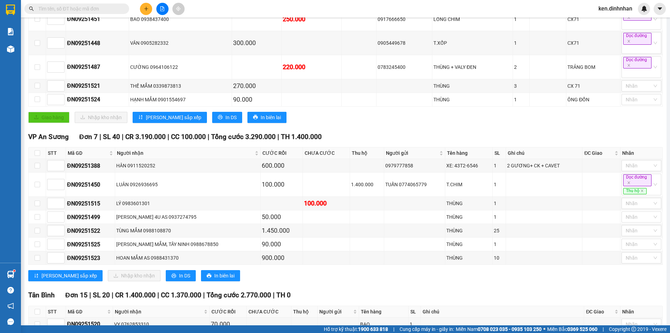
scroll to position [209, 0]
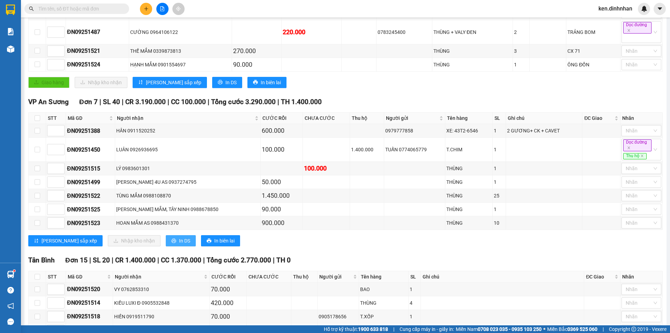
click at [179, 244] on span "In DS" at bounding box center [184, 241] width 11 height 8
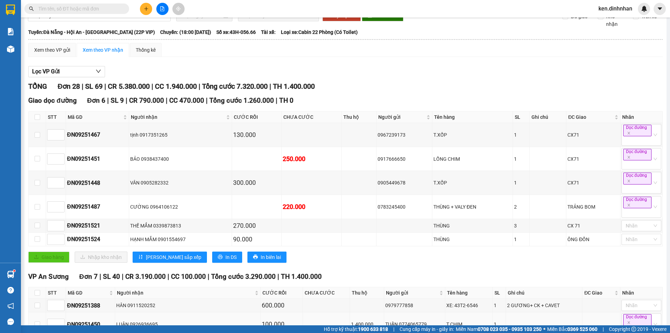
scroll to position [0, 0]
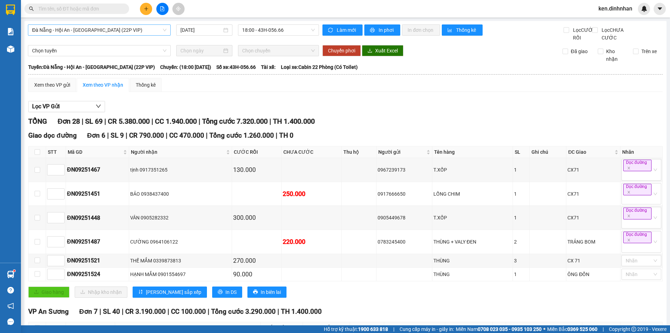
click at [125, 32] on span "Đà Nẵng - Hội An - [GEOGRAPHIC_DATA] (22P VIP)" at bounding box center [99, 30] width 134 height 10
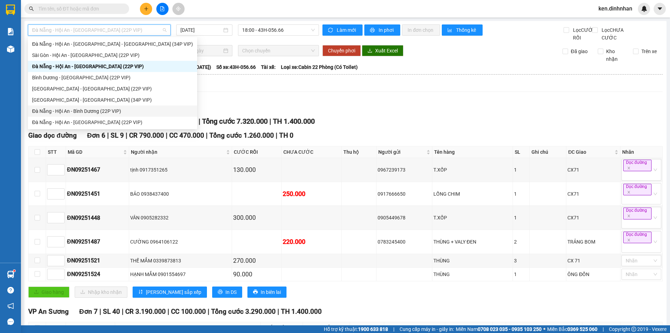
click at [41, 110] on div "Đà Nẵng - Hội An - Bình Dương (22P VIP)" at bounding box center [112, 111] width 161 height 8
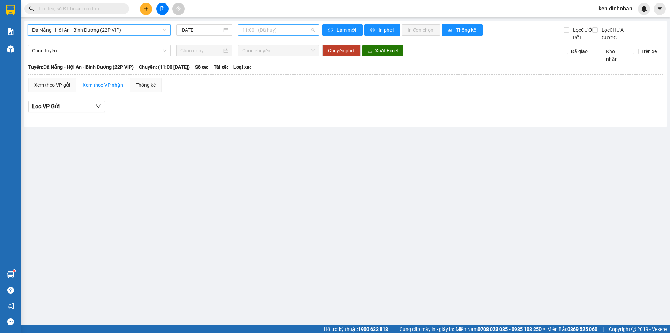
click at [263, 25] on span "11:00 - (Đã hủy)" at bounding box center [278, 30] width 73 height 10
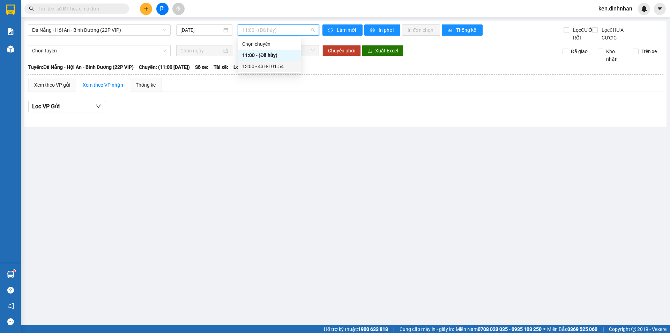
click at [261, 67] on div "13:00 - 43H-101.54" at bounding box center [269, 66] width 54 height 8
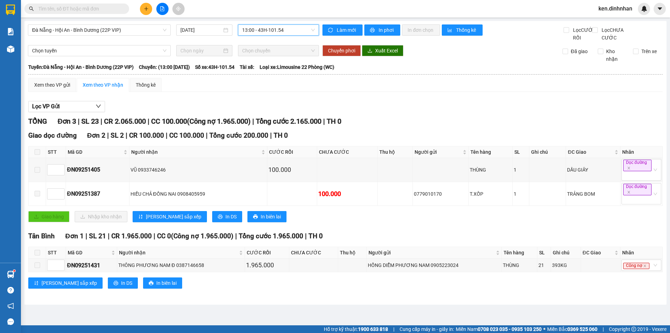
click at [269, 34] on span "13:00 - 43H-101.54" at bounding box center [278, 30] width 73 height 10
click at [132, 30] on span "Đà Nẵng - Hội An - Bình Dương (22P VIP)" at bounding box center [99, 30] width 134 height 10
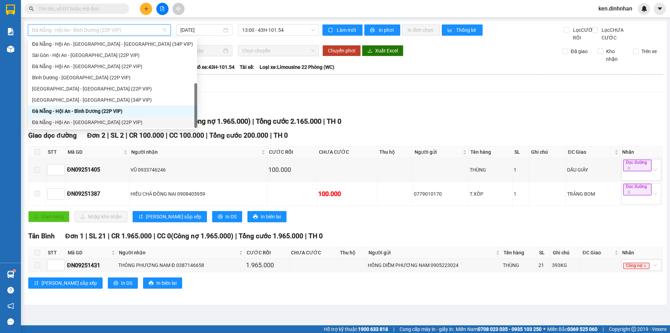
click at [94, 123] on div "Đà Nẵng - Hội An - [GEOGRAPHIC_DATA] (22P VIP)" at bounding box center [112, 122] width 161 height 8
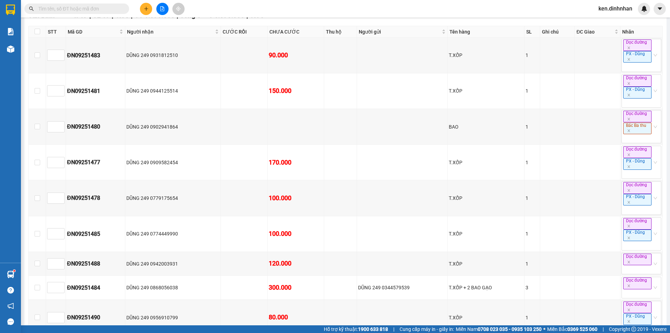
scroll to position [60, 0]
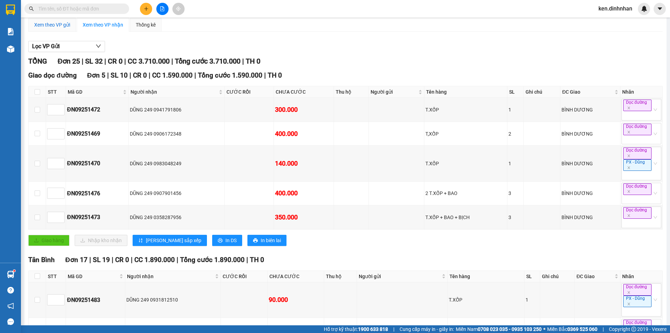
click at [63, 29] on div "Xem theo VP gửi" at bounding box center [52, 25] width 36 height 8
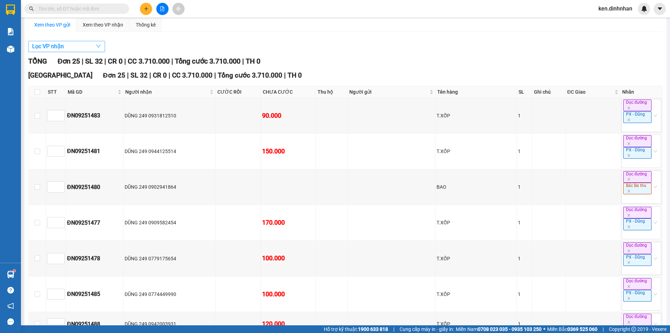
click at [51, 51] on span "Lọc VP nhận" at bounding box center [48, 46] width 32 height 9
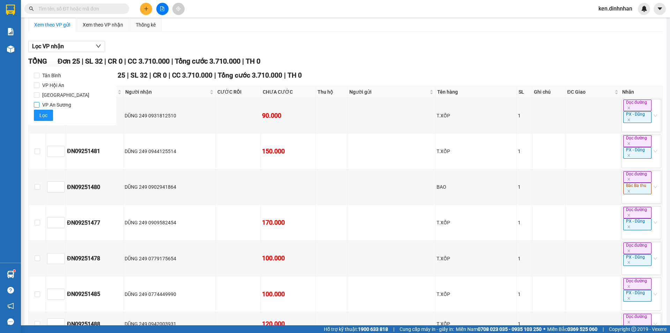
click at [50, 102] on span "VP An Sương" at bounding box center [56, 105] width 35 height 10
click at [39, 102] on input "VP An Sương" at bounding box center [37, 105] width 6 height 6
click at [44, 116] on span "Lọc" at bounding box center [43, 115] width 8 height 8
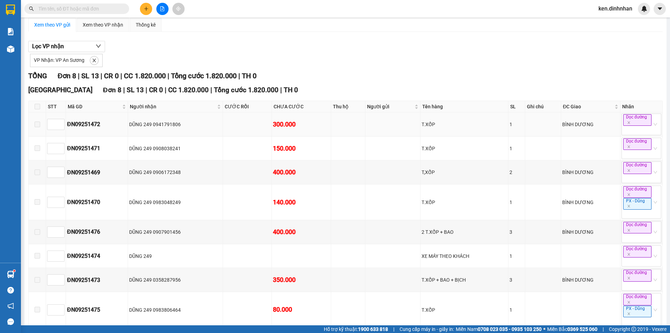
scroll to position [110, 0]
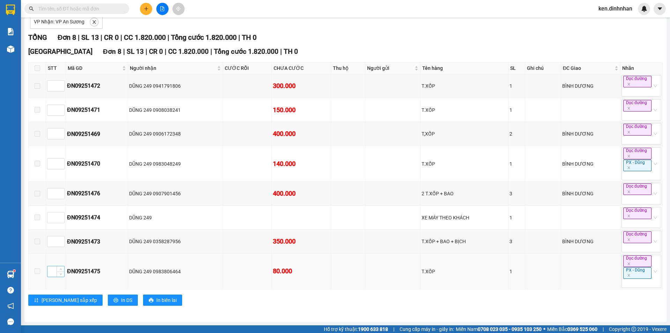
click at [53, 273] on input at bounding box center [55, 271] width 17 height 10
click at [61, 272] on icon "down" at bounding box center [61, 273] width 2 height 2
click at [53, 107] on input at bounding box center [55, 110] width 17 height 10
click at [59, 106] on span "up" at bounding box center [61, 108] width 4 height 4
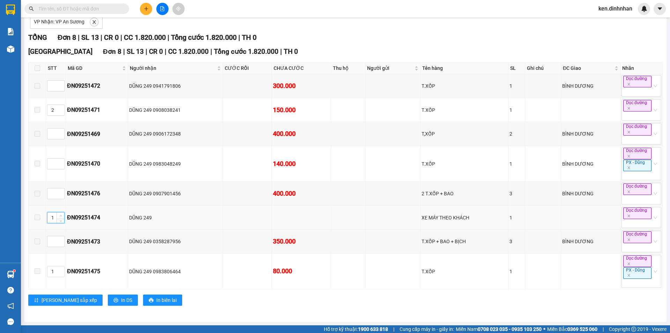
click at [61, 212] on span "Increase Value" at bounding box center [61, 215] width 8 height 6
click at [58, 302] on span "[PERSON_NAME] sắp xếp" at bounding box center [69, 300] width 55 height 8
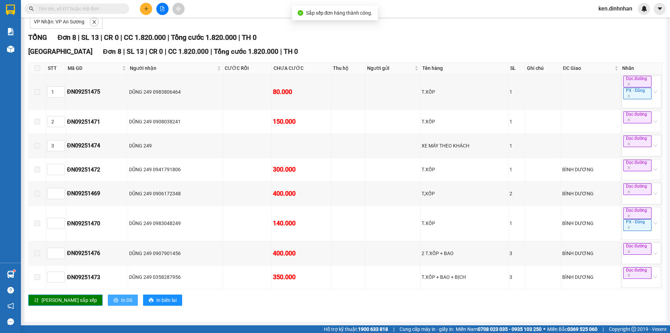
click at [121, 299] on span "In DS" at bounding box center [126, 300] width 11 height 8
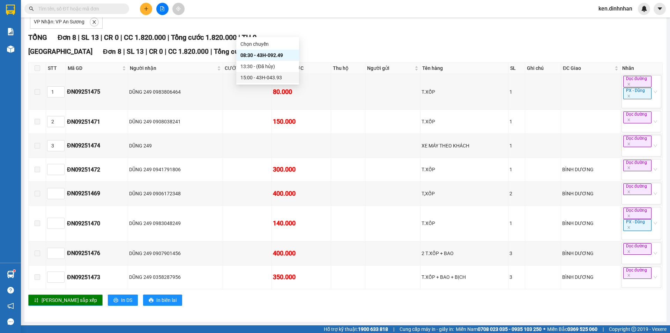
click at [267, 79] on div "15:00 - 43H-043.93" at bounding box center [267, 78] width 54 height 8
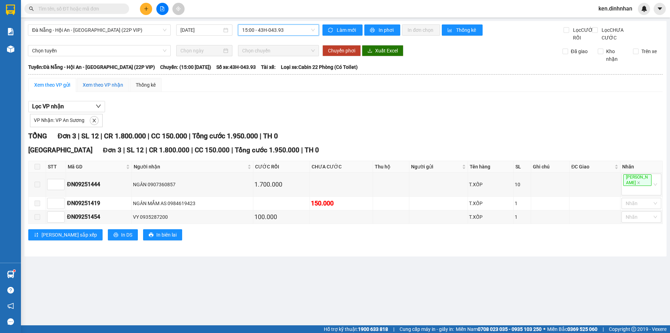
click at [90, 89] on div "Xem theo VP nhận" at bounding box center [103, 85] width 40 height 8
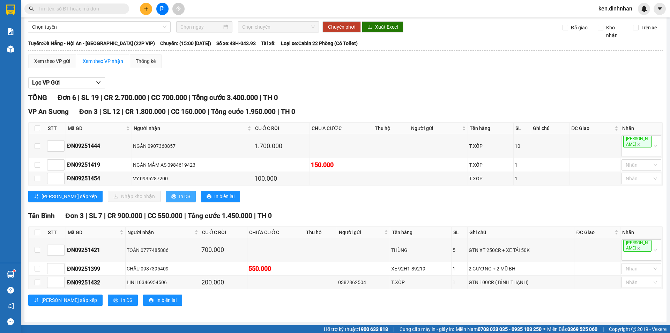
click at [166, 202] on button "In DS" at bounding box center [181, 196] width 30 height 11
click at [164, 8] on icon "file-add" at bounding box center [163, 8] width 4 height 5
click at [156, 13] on div at bounding box center [162, 9] width 52 height 12
click at [129, 12] on span "Đà Nẵng - Hội An - [GEOGRAPHIC_DATA] (22P VIP)" at bounding box center [99, 6] width 134 height 10
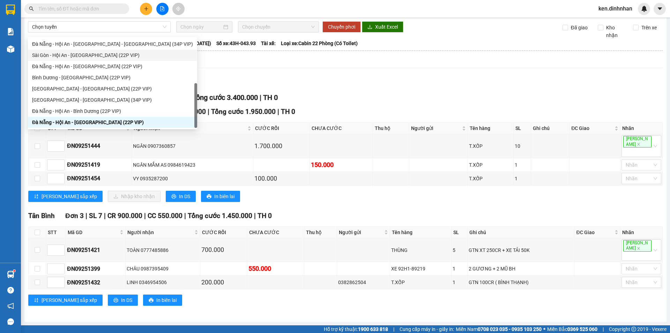
drag, startPoint x: 113, startPoint y: 51, endPoint x: 295, endPoint y: 33, distance: 182.8
click at [115, 52] on div "Sài Gòn - Hội An - [GEOGRAPHIC_DATA] (22P VIP)" at bounding box center [112, 55] width 161 height 8
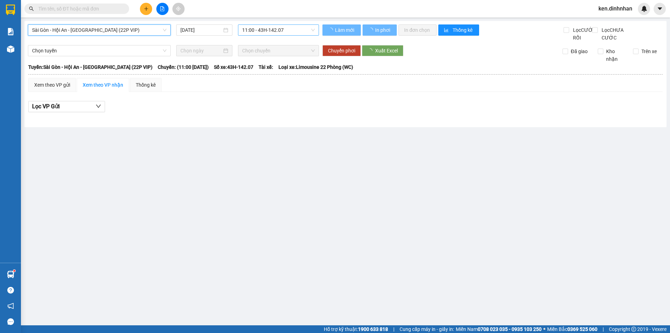
click at [294, 30] on span "11:00 - 43H-142.07" at bounding box center [278, 30] width 73 height 10
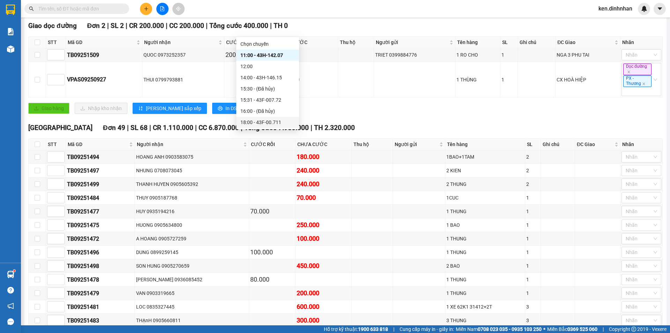
click at [281, 122] on div "18:00 - 43F-00.711" at bounding box center [267, 122] width 54 height 8
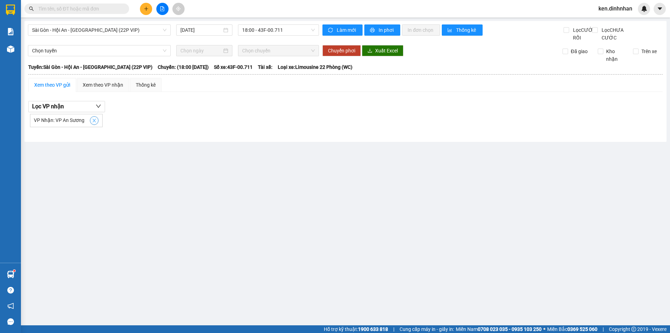
click at [95, 123] on icon "close" at bounding box center [94, 120] width 5 height 5
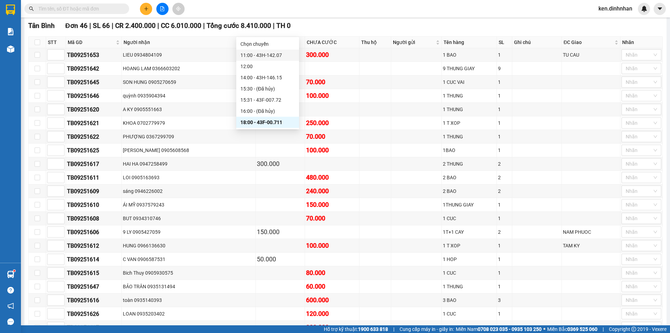
click at [275, 57] on div "11:00 - 43H-142.07" at bounding box center [267, 55] width 54 height 8
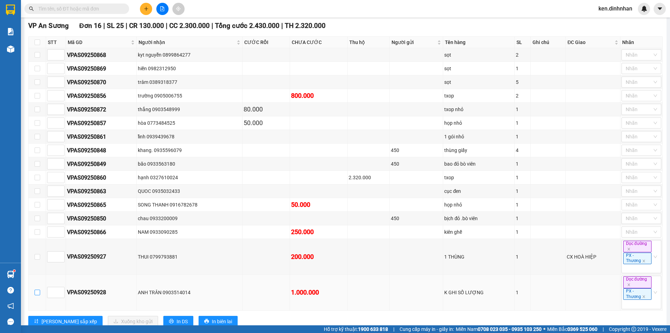
drag, startPoint x: 38, startPoint y: 166, endPoint x: 81, endPoint y: 192, distance: 50.2
click at [39, 289] on input "checkbox" at bounding box center [38, 292] width 6 height 6
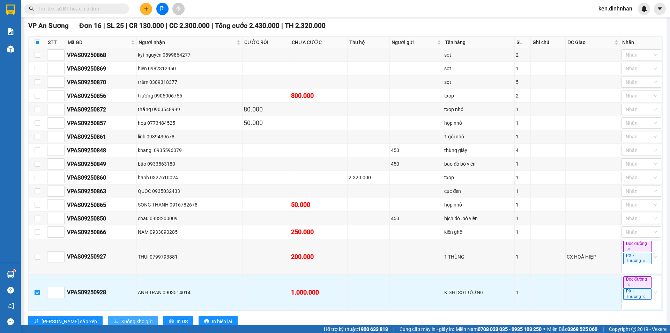
click at [121, 317] on span "Xuống kho gửi" at bounding box center [136, 321] width 31 height 8
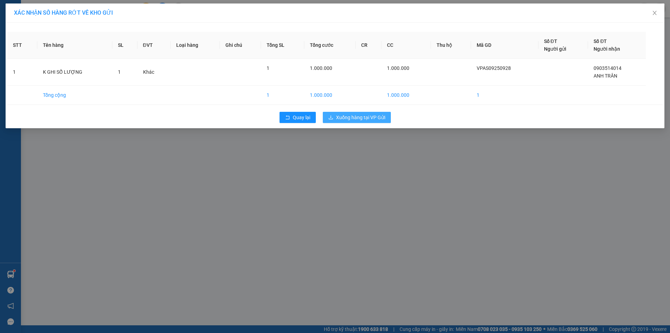
click at [338, 113] on button "Xuống hàng tại VP Gửi" at bounding box center [357, 117] width 68 height 11
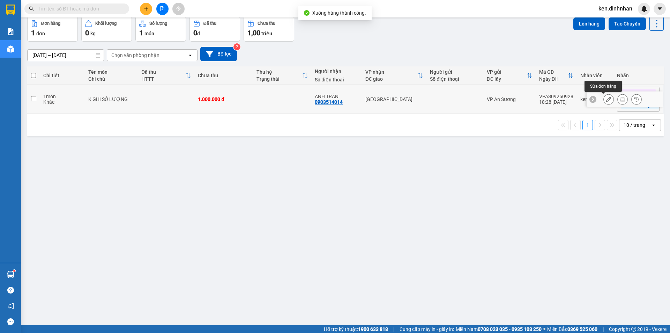
click at [604, 105] on button at bounding box center [609, 99] width 10 height 12
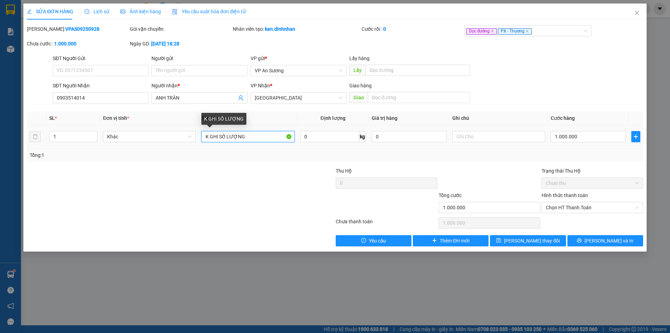
click at [262, 139] on input "K GHI SỐ LƯỢNG" at bounding box center [247, 136] width 93 height 11
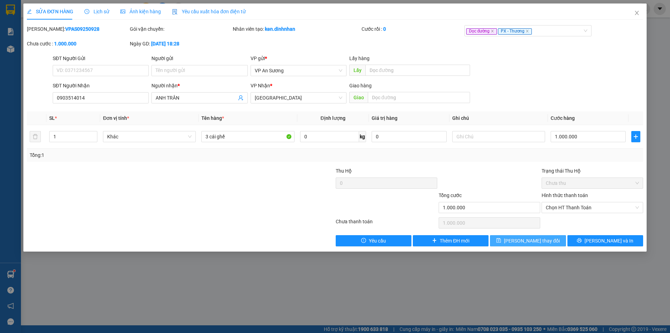
click at [556, 239] on button "[PERSON_NAME] thay đổi" at bounding box center [528, 240] width 76 height 11
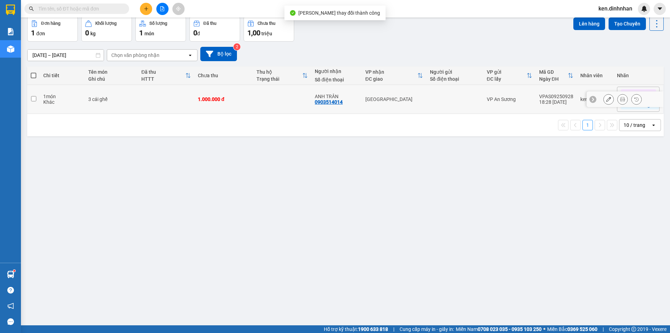
click at [324, 105] on div "0903514014" at bounding box center [329, 102] width 28 height 6
click at [462, 114] on td at bounding box center [455, 99] width 57 height 29
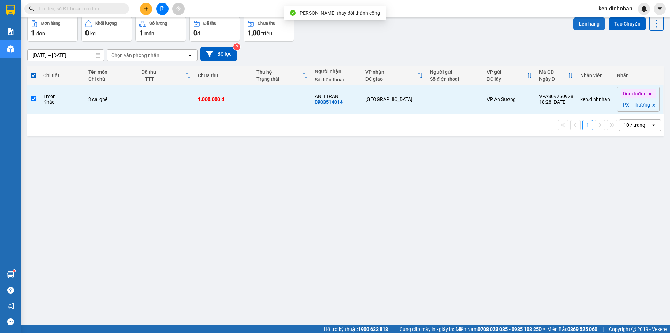
click at [584, 30] on button "Lên hàng" at bounding box center [589, 23] width 32 height 13
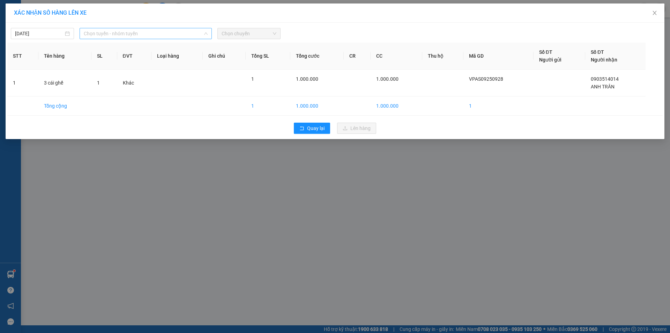
click at [163, 29] on span "Chọn tuyến - nhóm tuyến" at bounding box center [146, 33] width 124 height 10
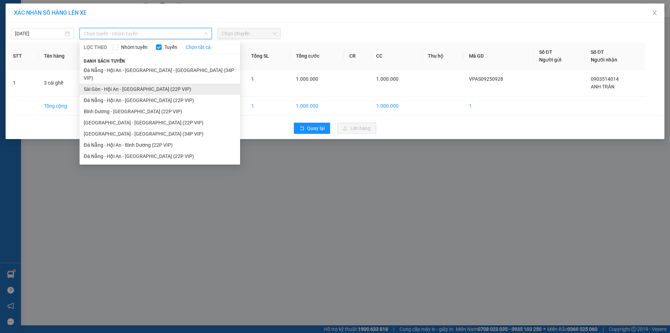
drag, startPoint x: 141, startPoint y: 82, endPoint x: 293, endPoint y: 54, distance: 154.0
click at [142, 83] on li "Sài Gòn - Hội An - [GEOGRAPHIC_DATA] (22P VIP)" at bounding box center [160, 88] width 161 height 11
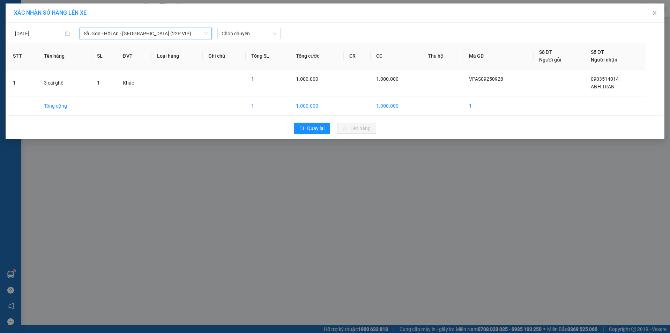
click at [264, 40] on div "[DATE] [GEOGRAPHIC_DATA] - Hội An - [GEOGRAPHIC_DATA] (22P VIP) [GEOGRAPHIC_DAT…" at bounding box center [335, 81] width 659 height 116
click at [263, 35] on span "Chọn chuyến" at bounding box center [249, 33] width 55 height 10
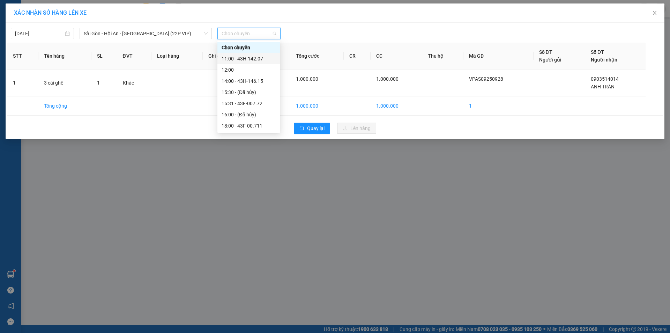
click at [251, 59] on div "11:00 - 43H-142.07" at bounding box center [249, 59] width 54 height 8
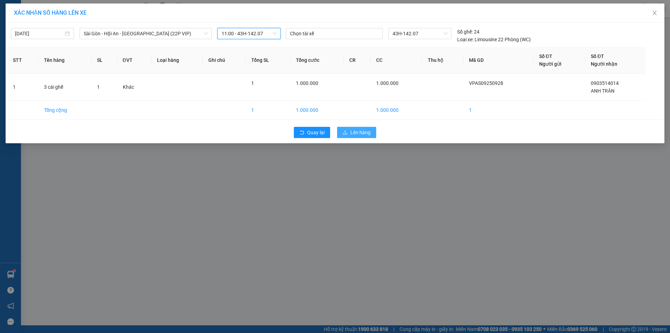
click at [356, 134] on span "Lên hàng" at bounding box center [360, 132] width 20 height 8
